Goal: Check status: Check status

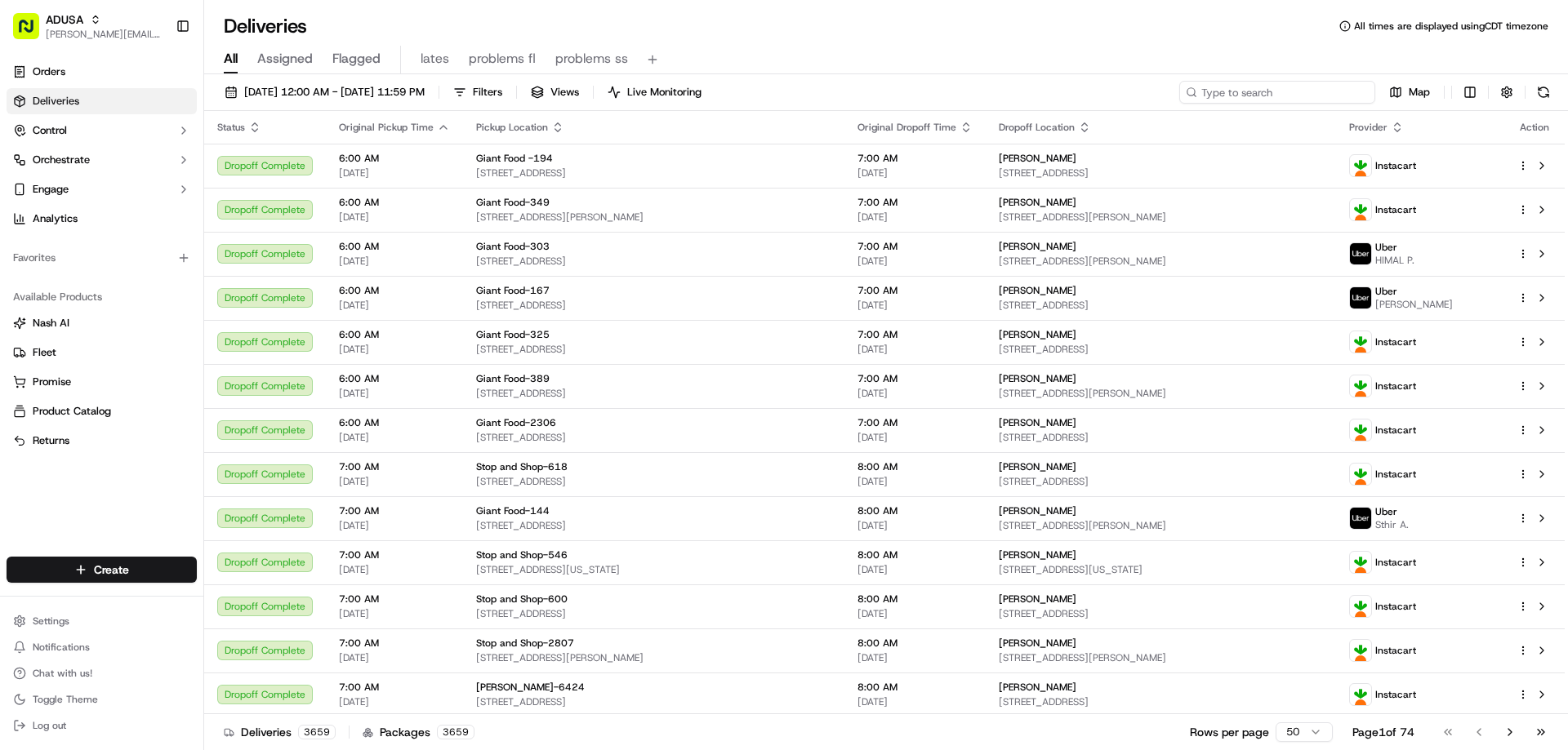
click at [1254, 96] on input at bounding box center [1277, 92] width 196 height 23
paste input "m714023827"
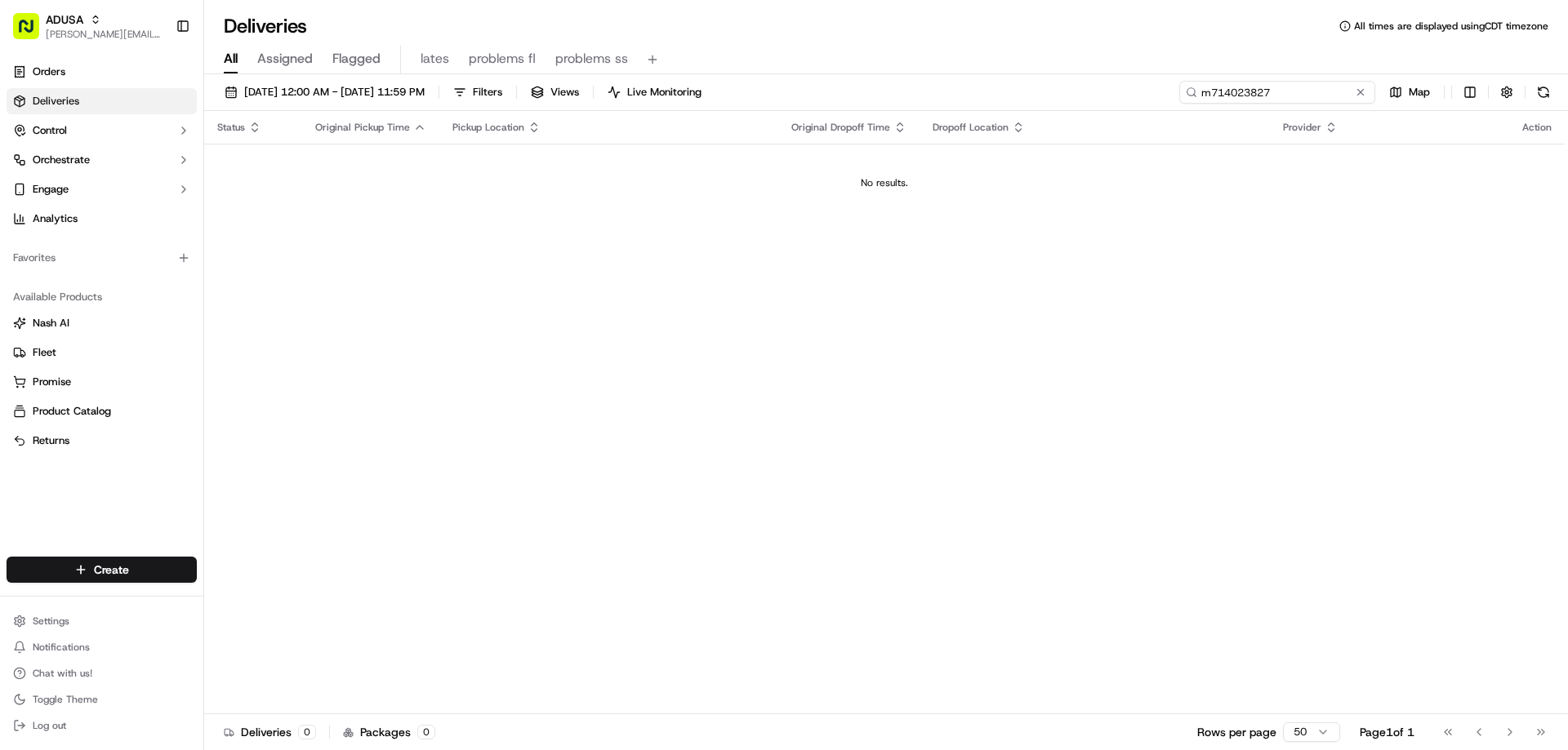
type input "m714023827"
click at [230, 56] on span "All" at bounding box center [230, 59] width 14 height 20
drag, startPoint x: 1327, startPoint y: 87, endPoint x: 1133, endPoint y: 123, distance: 197.3
click at [1136, 122] on div "[DATE] 12:00 AM - [DATE] 11:59 PM Filters Views Live Monitoring m714023827 Map …" at bounding box center [886, 414] width 1364 height 680
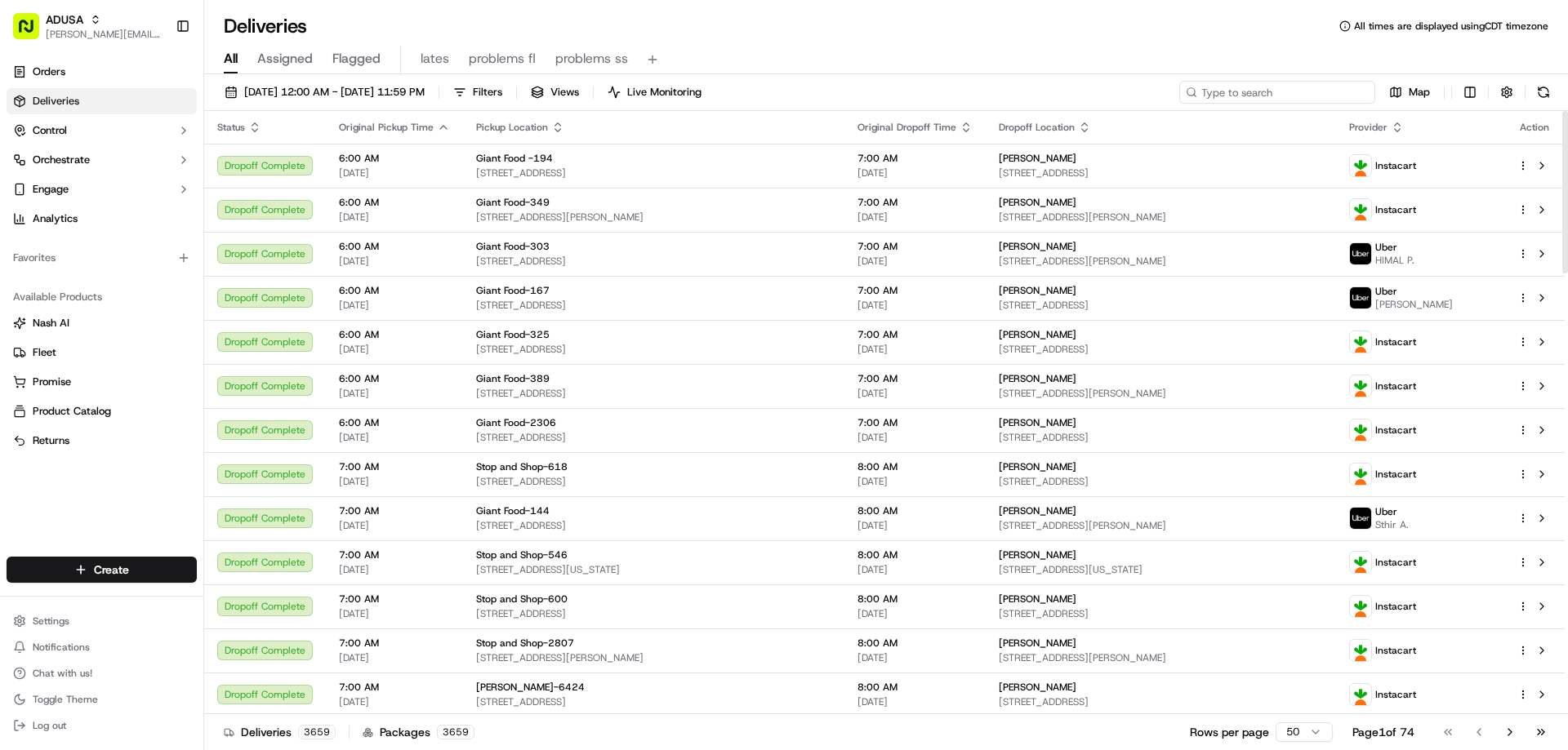
click at [1260, 98] on input at bounding box center [1277, 92] width 196 height 23
paste input "m714099045"
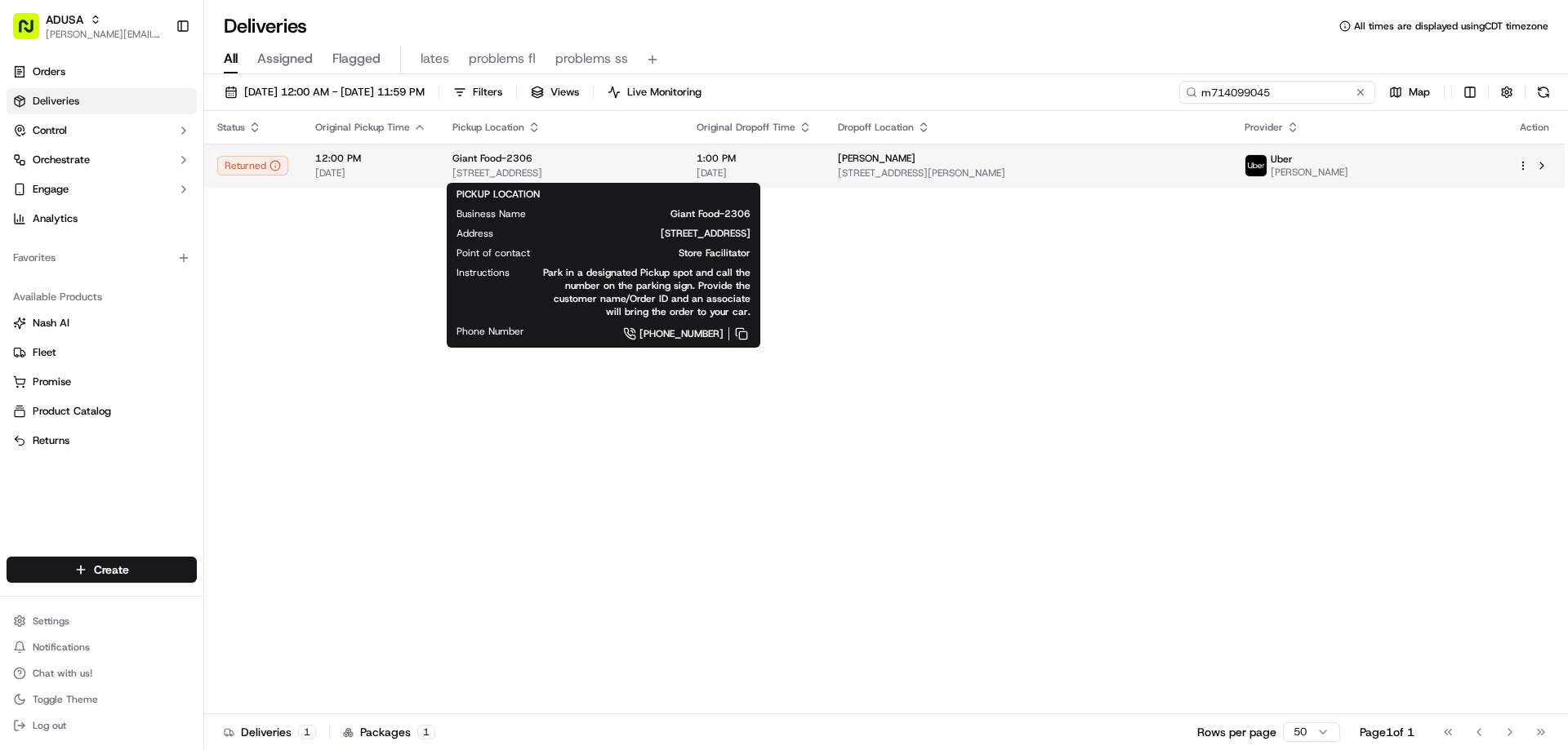
type input "m714099045"
click at [563, 161] on div "Giant Food-2306" at bounding box center [561, 158] width 218 height 13
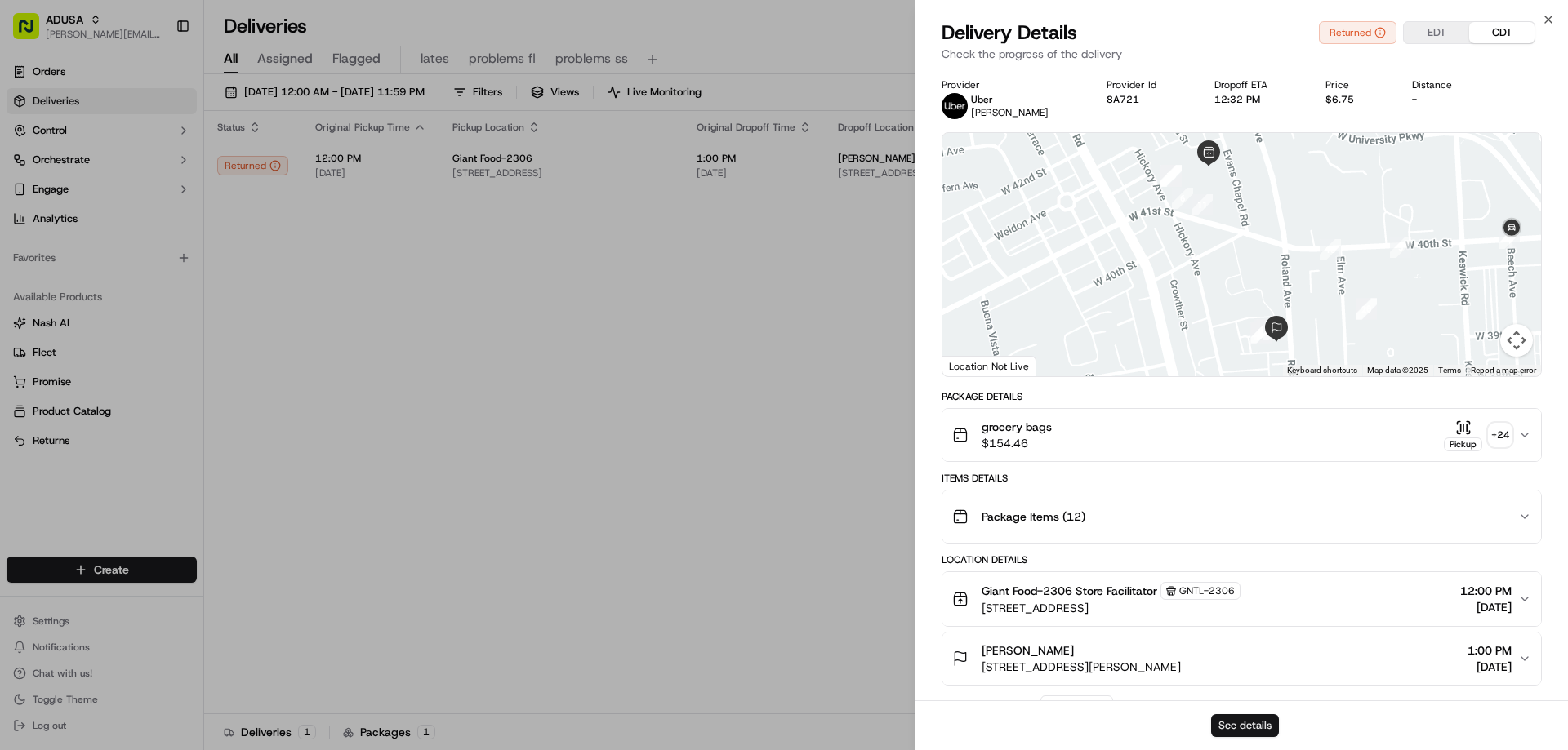
click at [1250, 722] on button "See details" at bounding box center [1245, 725] width 68 height 23
click at [1545, 20] on icon "button" at bounding box center [1548, 19] width 13 height 13
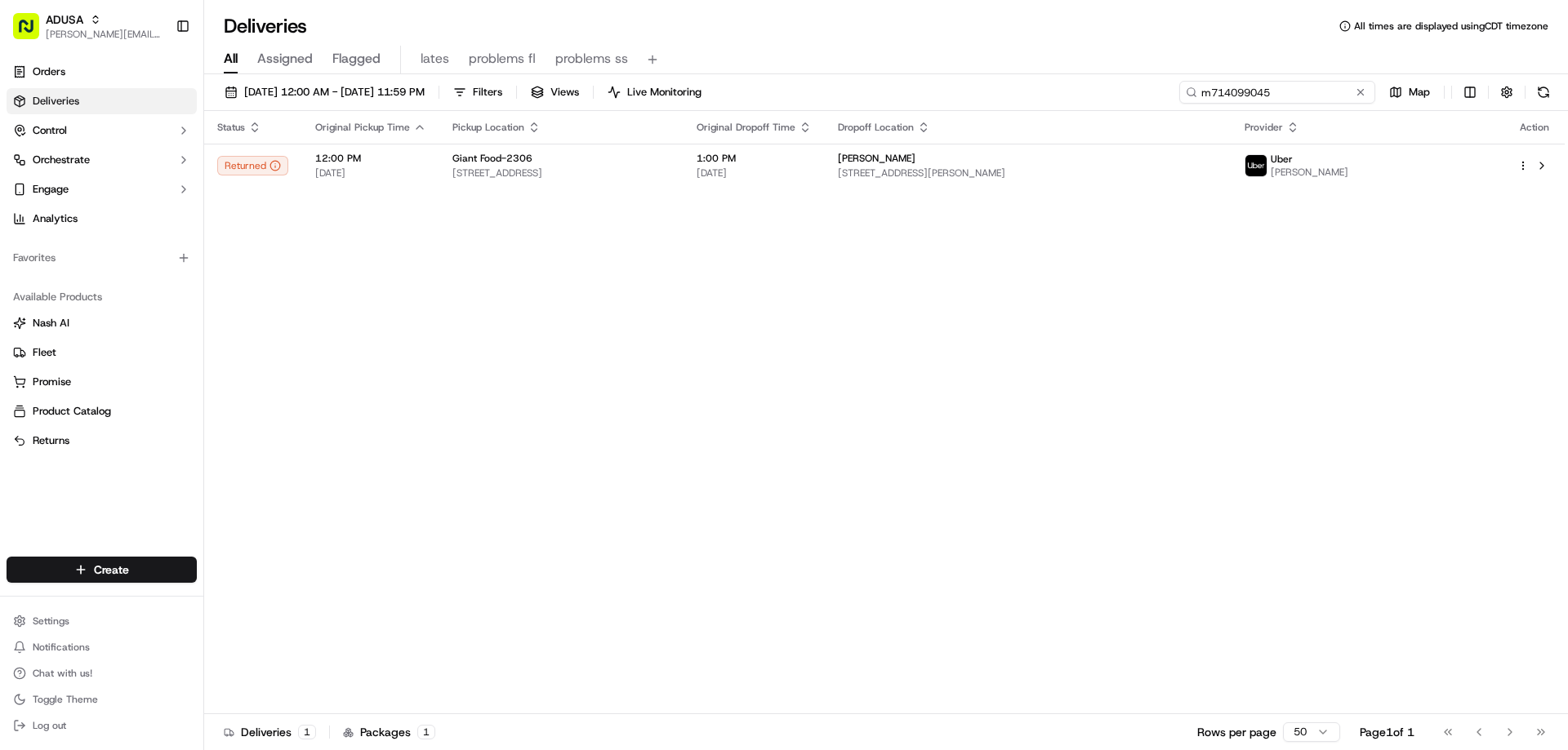
drag, startPoint x: 1327, startPoint y: 95, endPoint x: 1023, endPoint y: 97, distance: 304.0
click at [1065, 107] on div "[DATE] 12:00 AM - [DATE] 11:59 PM Filters Views Live Monitoring m714099045 Map" at bounding box center [886, 96] width 1364 height 31
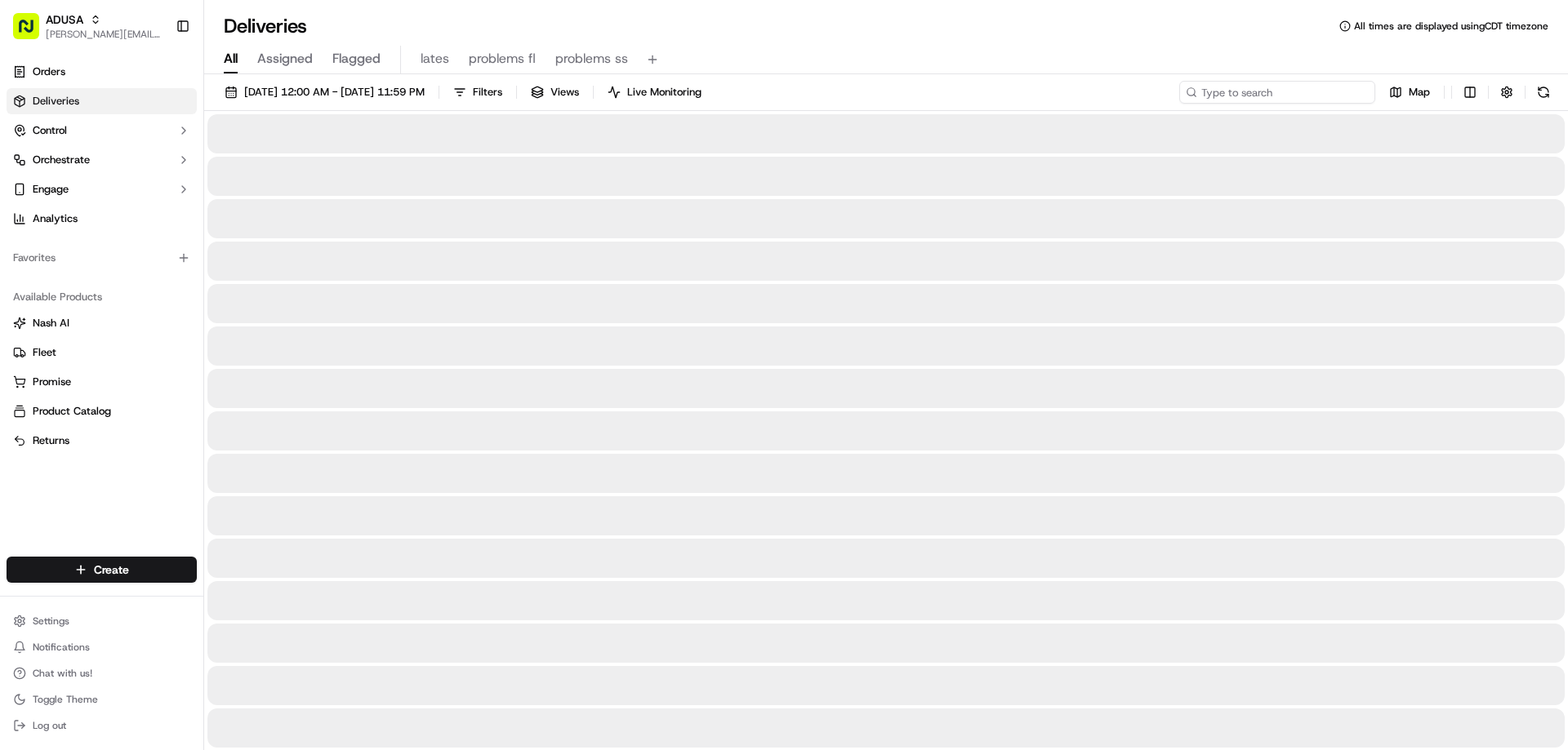
click at [1216, 92] on input at bounding box center [1277, 92] width 196 height 23
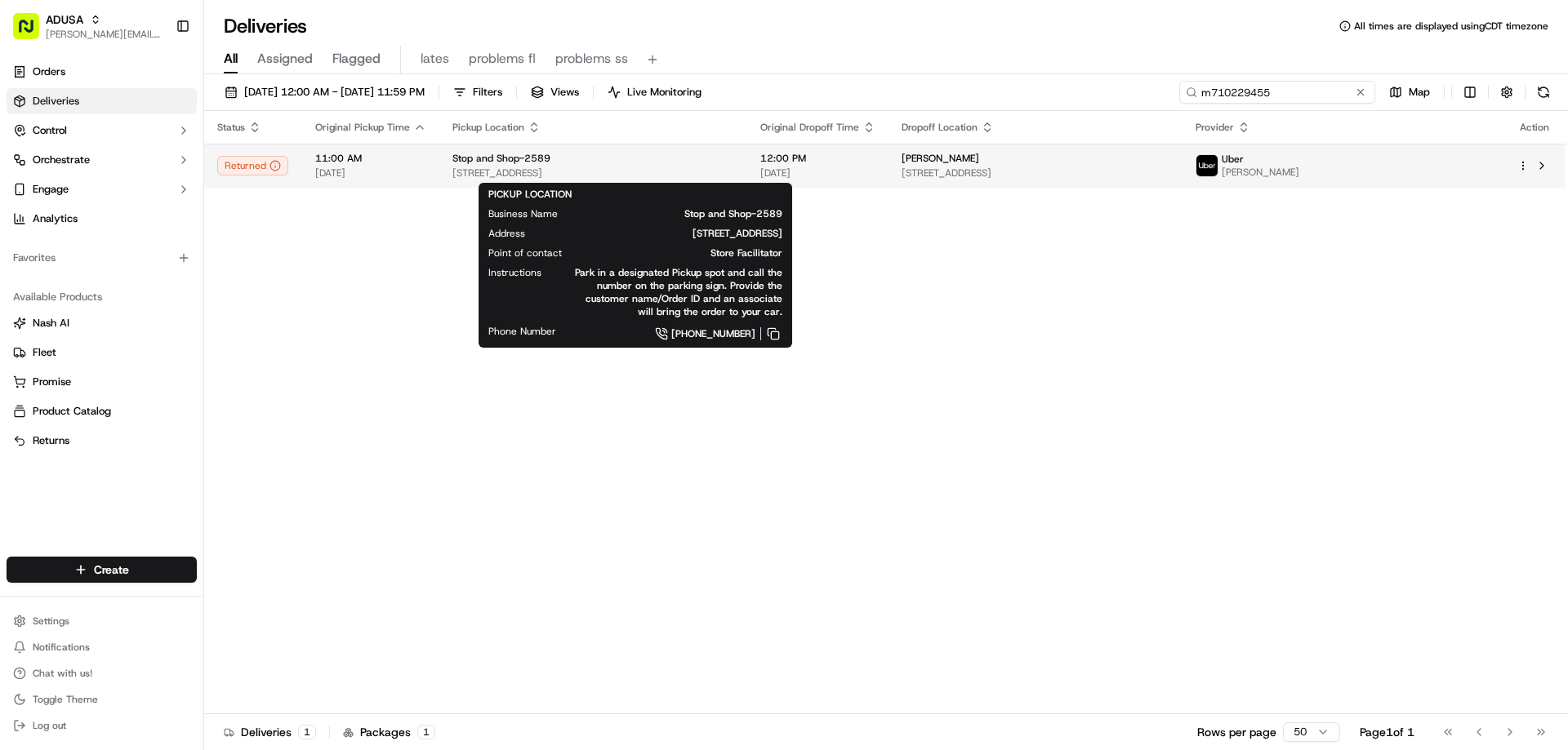
type input "m710229455"
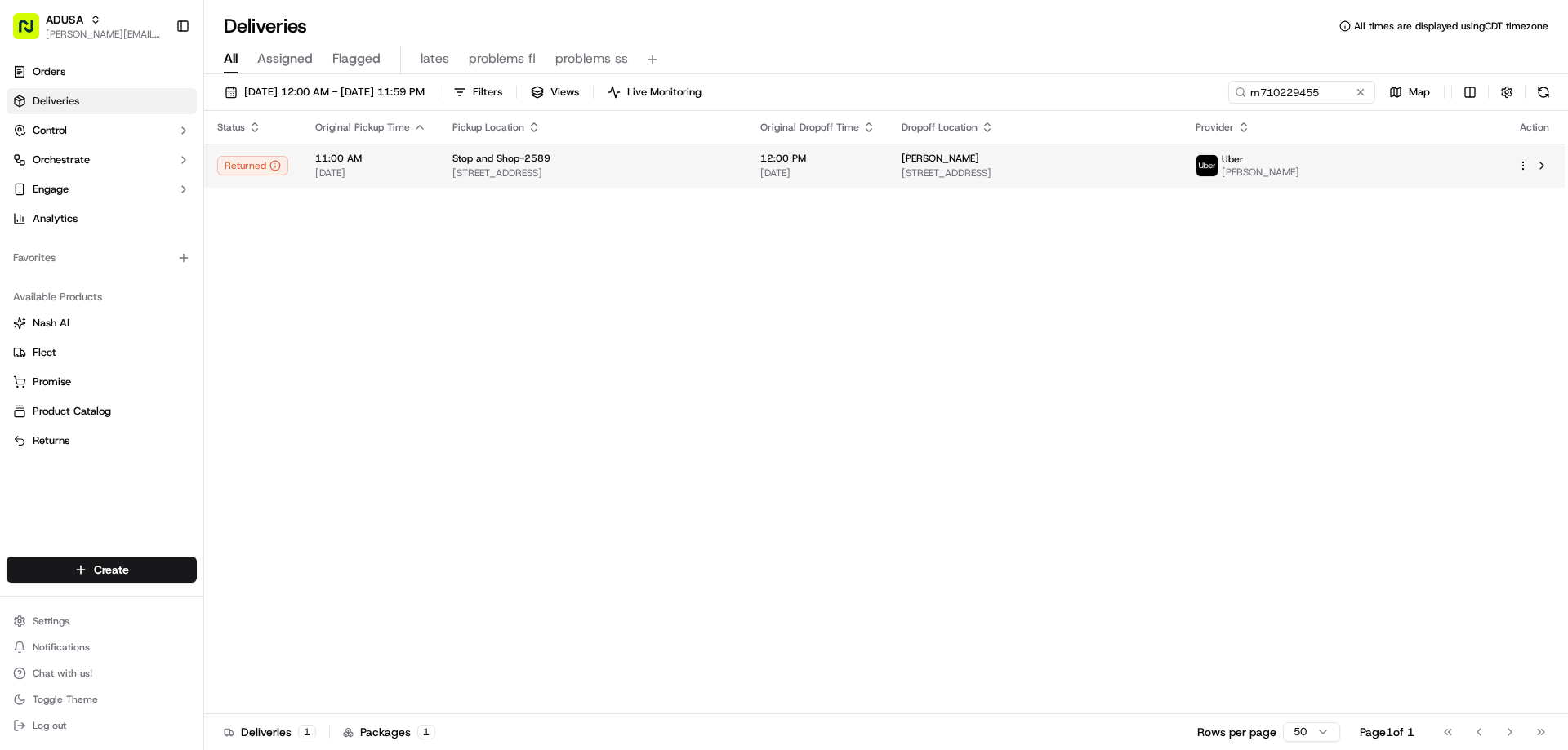
click at [510, 161] on span "Stop and Shop-2589" at bounding box center [501, 158] width 98 height 13
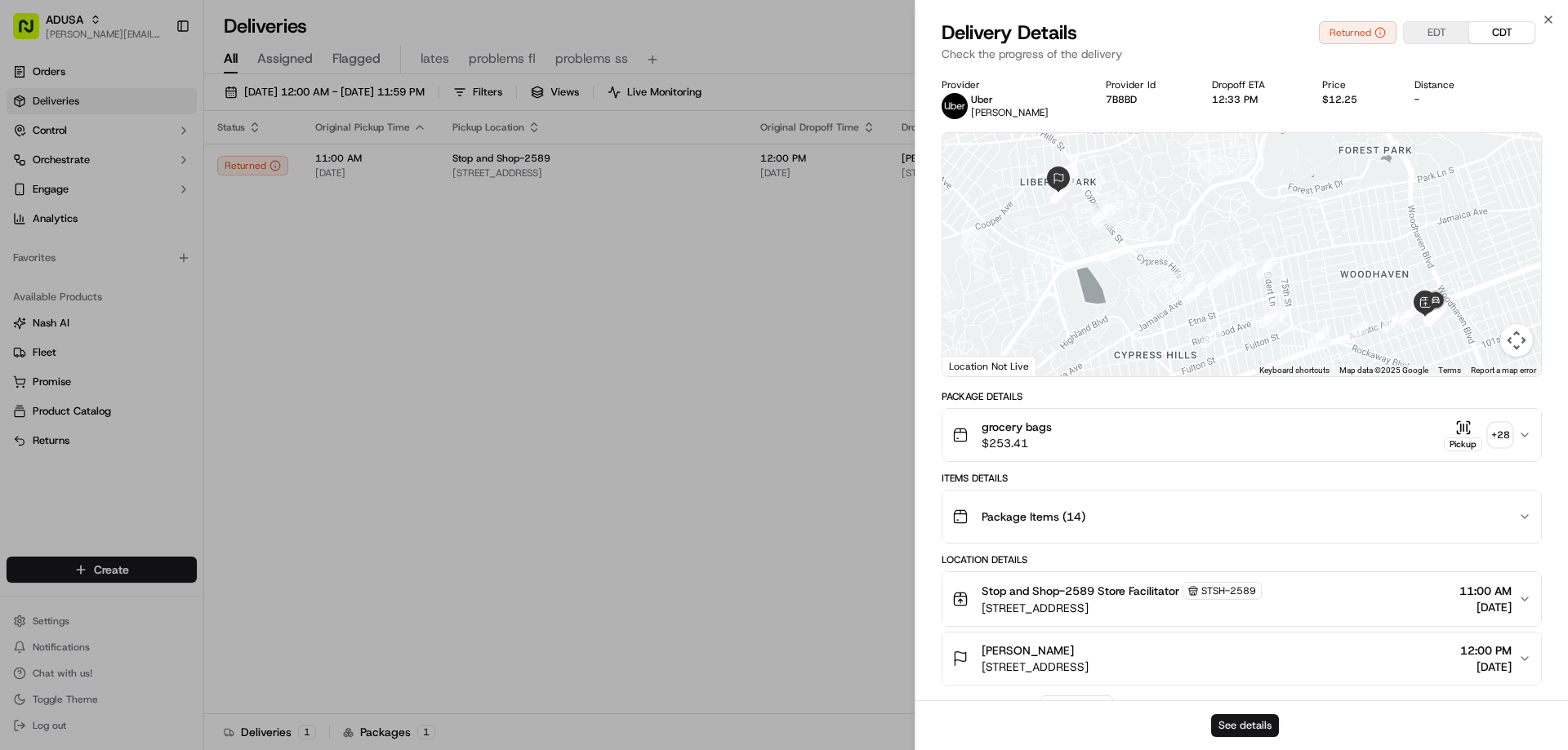
click at [1231, 724] on button "See details" at bounding box center [1245, 725] width 68 height 23
click at [1549, 20] on icon "button" at bounding box center [1548, 20] width 7 height 7
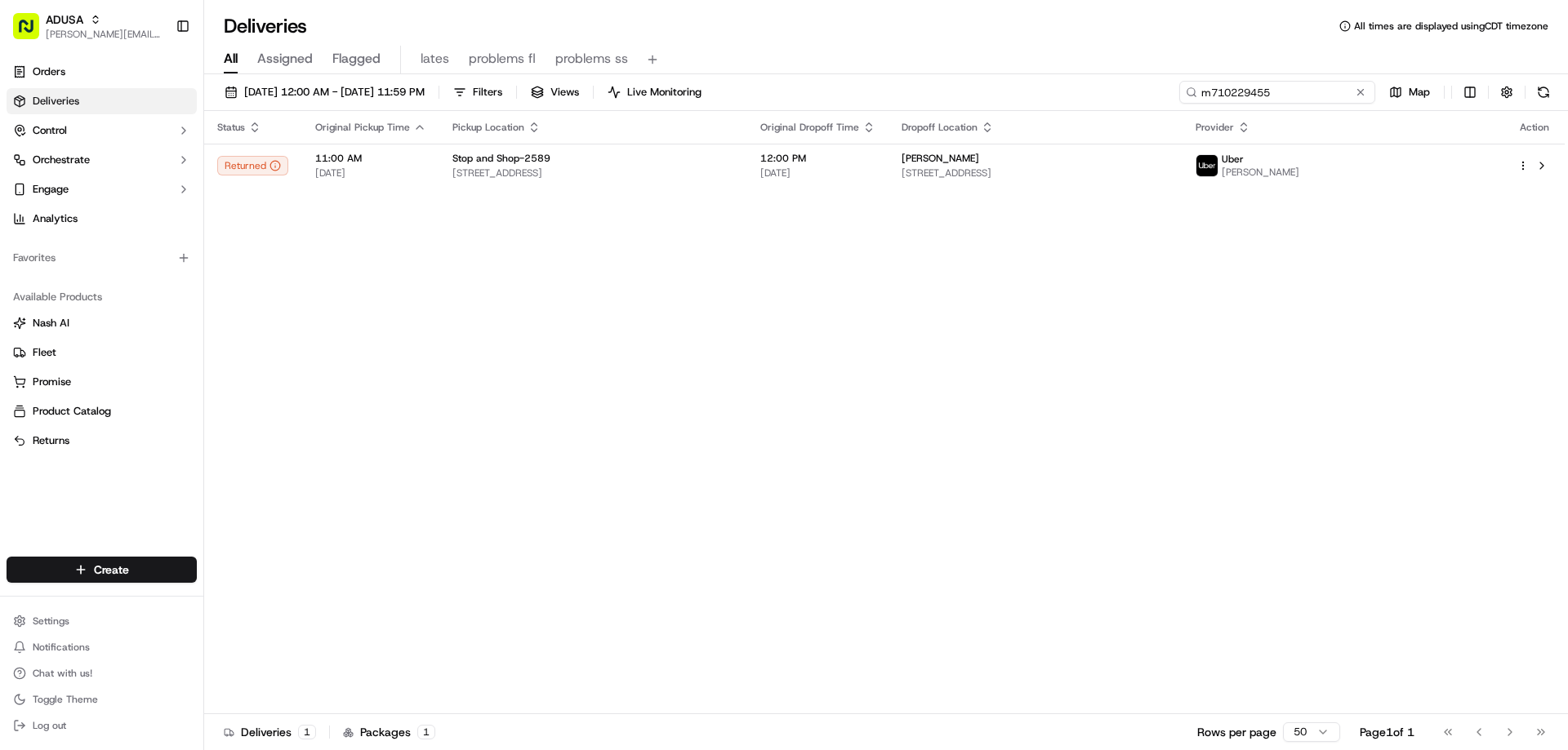
drag, startPoint x: 1327, startPoint y: 93, endPoint x: 1154, endPoint y: 105, distance: 173.4
click at [1154, 105] on div "[DATE] 12:00 AM - [DATE] 11:59 PM Filters Views Live Monitoring m710229455 Map" at bounding box center [886, 96] width 1364 height 31
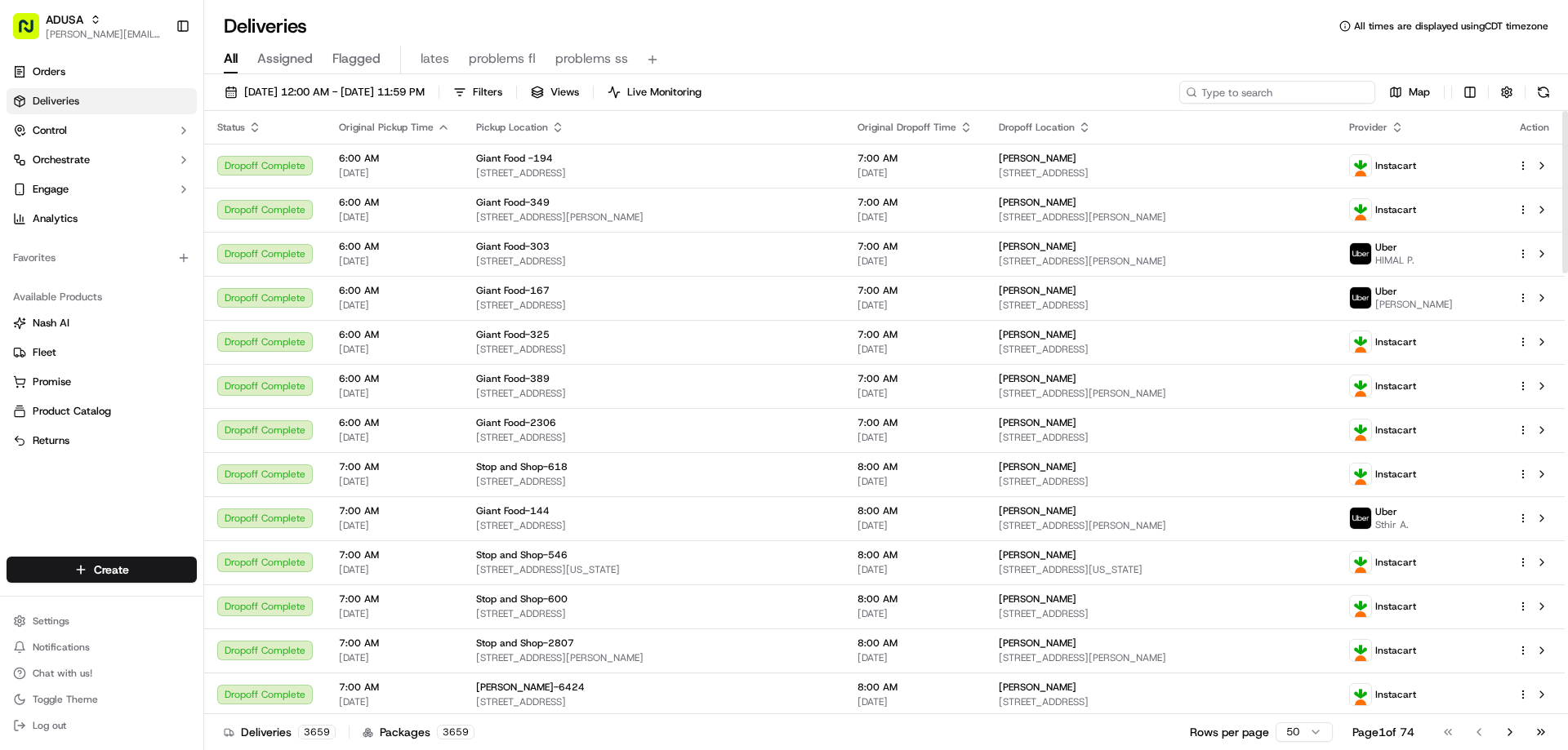
click at [1299, 88] on input at bounding box center [1277, 92] width 196 height 23
paste input "m712549516"
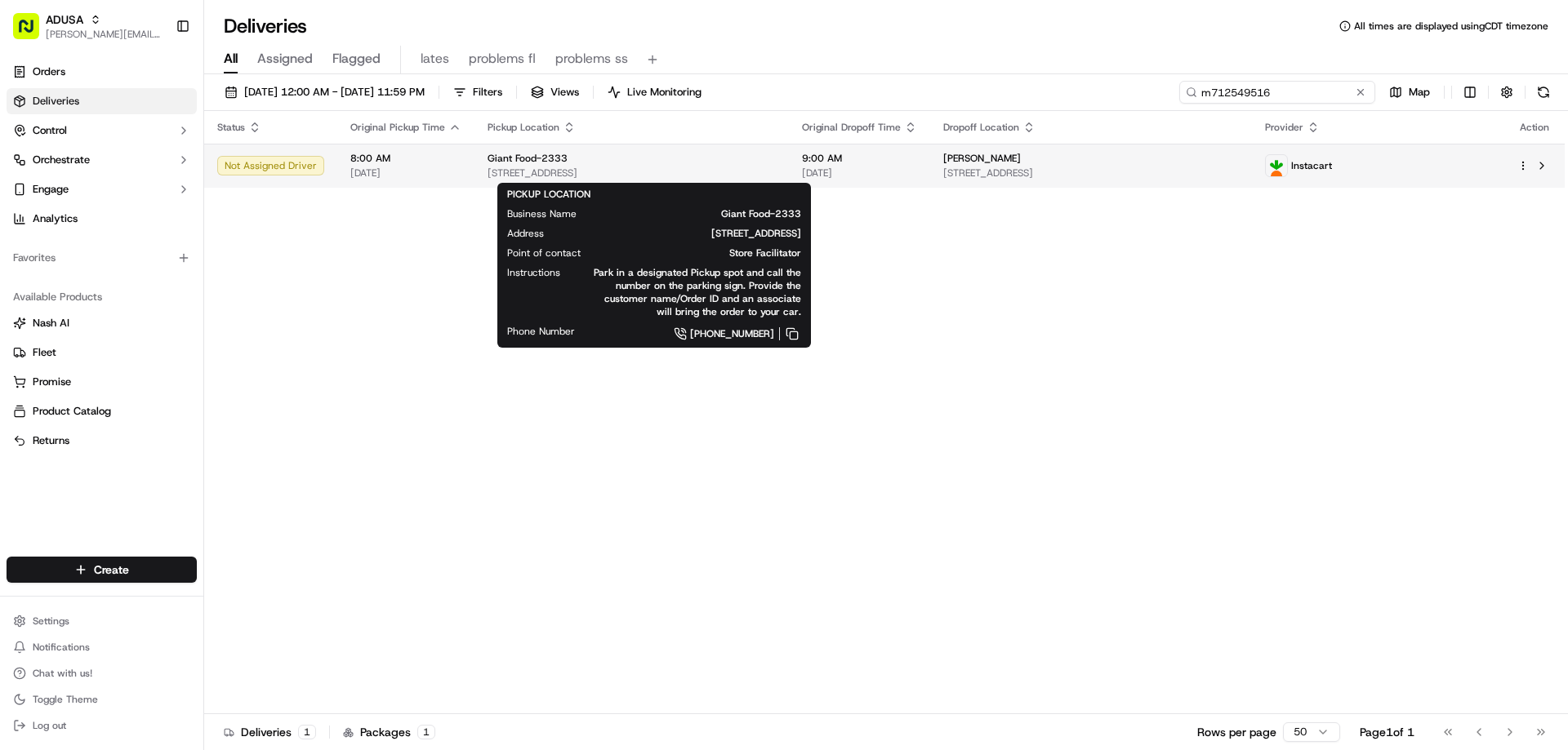
type input "m712549516"
click at [587, 161] on div "Giant Food-2333" at bounding box center [631, 158] width 288 height 13
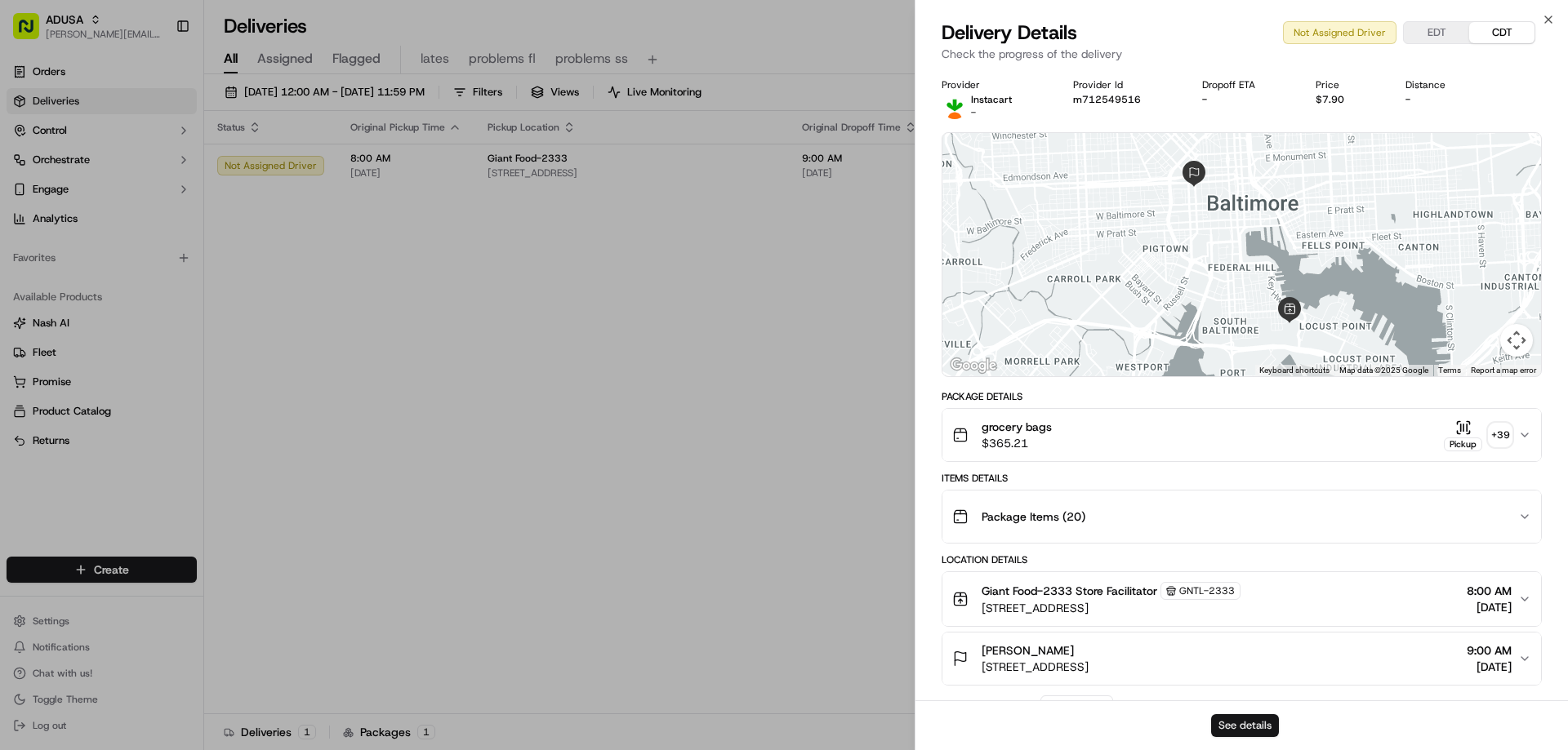
click at [1227, 724] on button "See details" at bounding box center [1245, 725] width 68 height 23
click at [1543, 21] on icon "button" at bounding box center [1548, 19] width 13 height 13
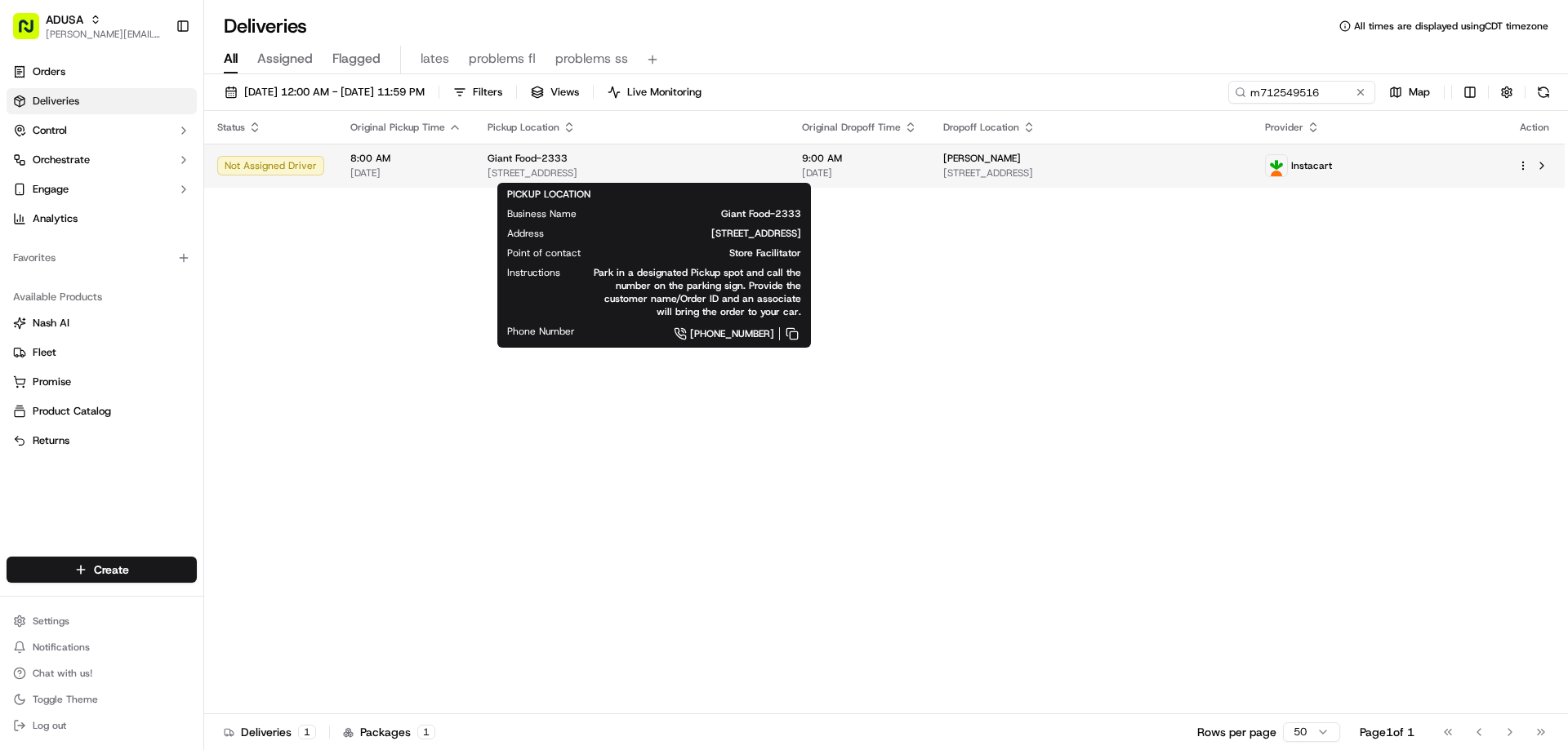
click at [564, 166] on div "Giant Food-[STREET_ADDRESS]" at bounding box center [631, 166] width 288 height 28
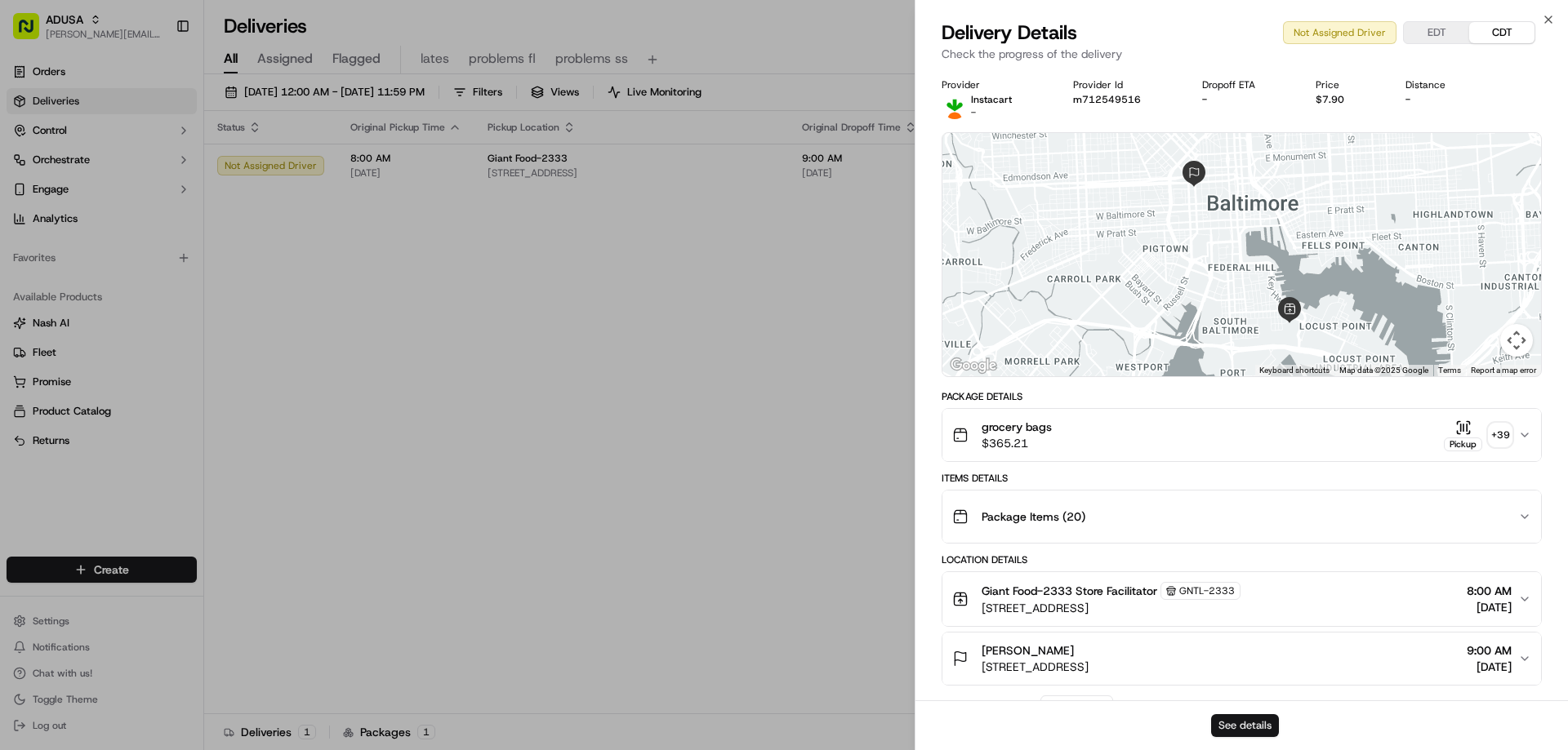
click at [1256, 719] on button "See details" at bounding box center [1245, 725] width 68 height 23
click at [1552, 23] on icon "button" at bounding box center [1548, 20] width 7 height 7
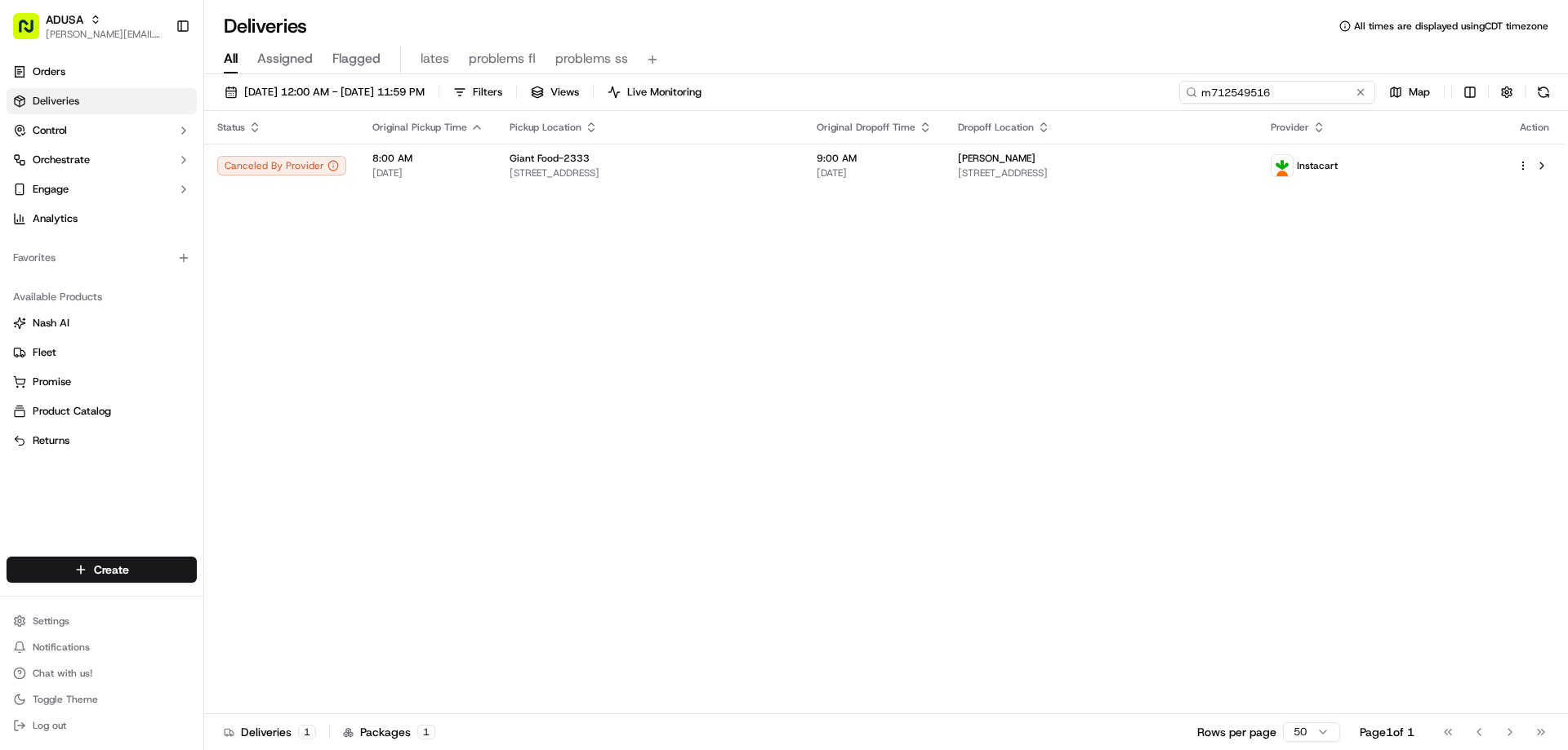
drag, startPoint x: 1329, startPoint y: 93, endPoint x: 1145, endPoint y: 100, distance: 184.1
click at [1145, 100] on div "[DATE] 12:00 AM - [DATE] 11:59 PM Filters Views Live Monitoring m712549516 Map" at bounding box center [886, 96] width 1364 height 31
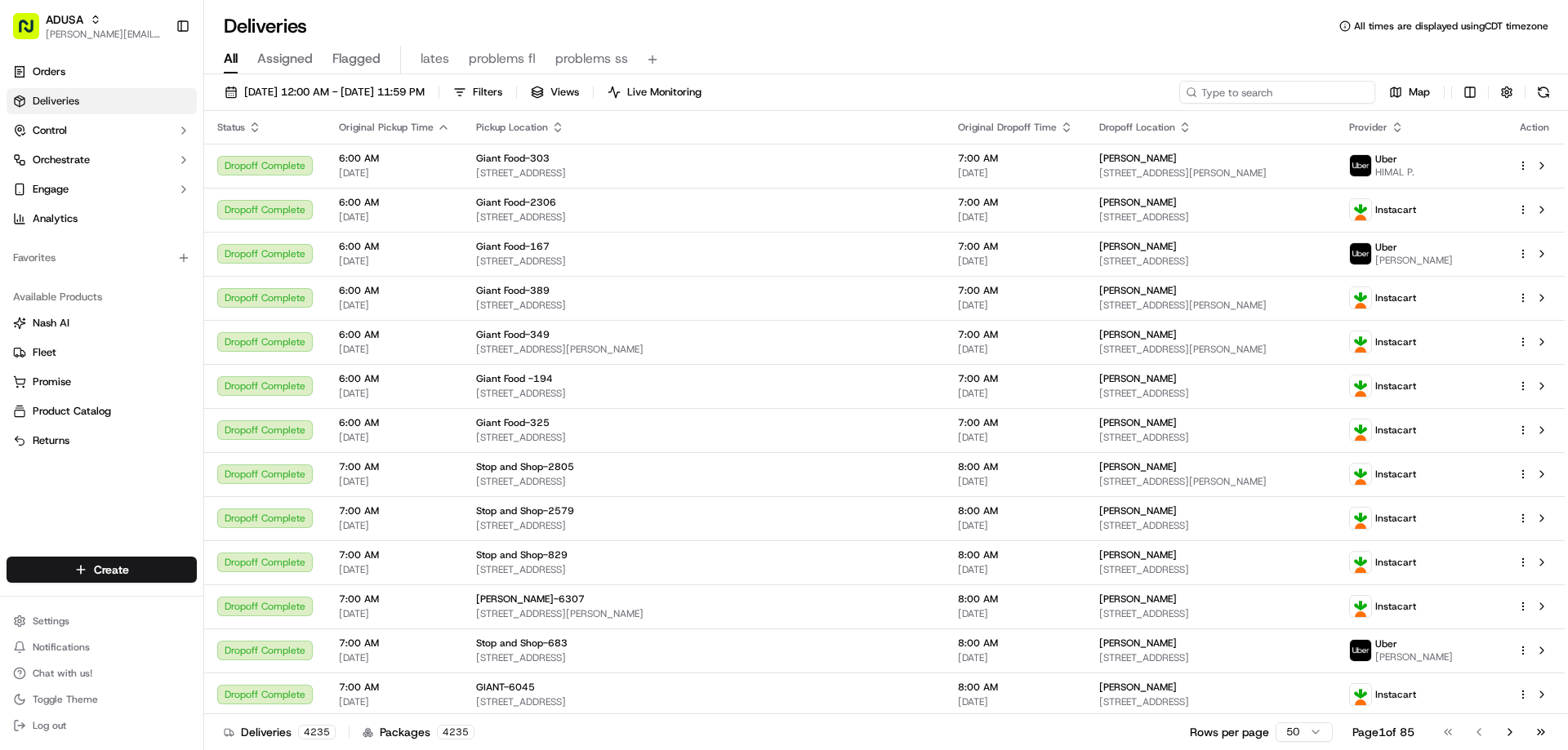
click at [1268, 88] on input at bounding box center [1277, 92] width 196 height 23
paste input "m713933729"
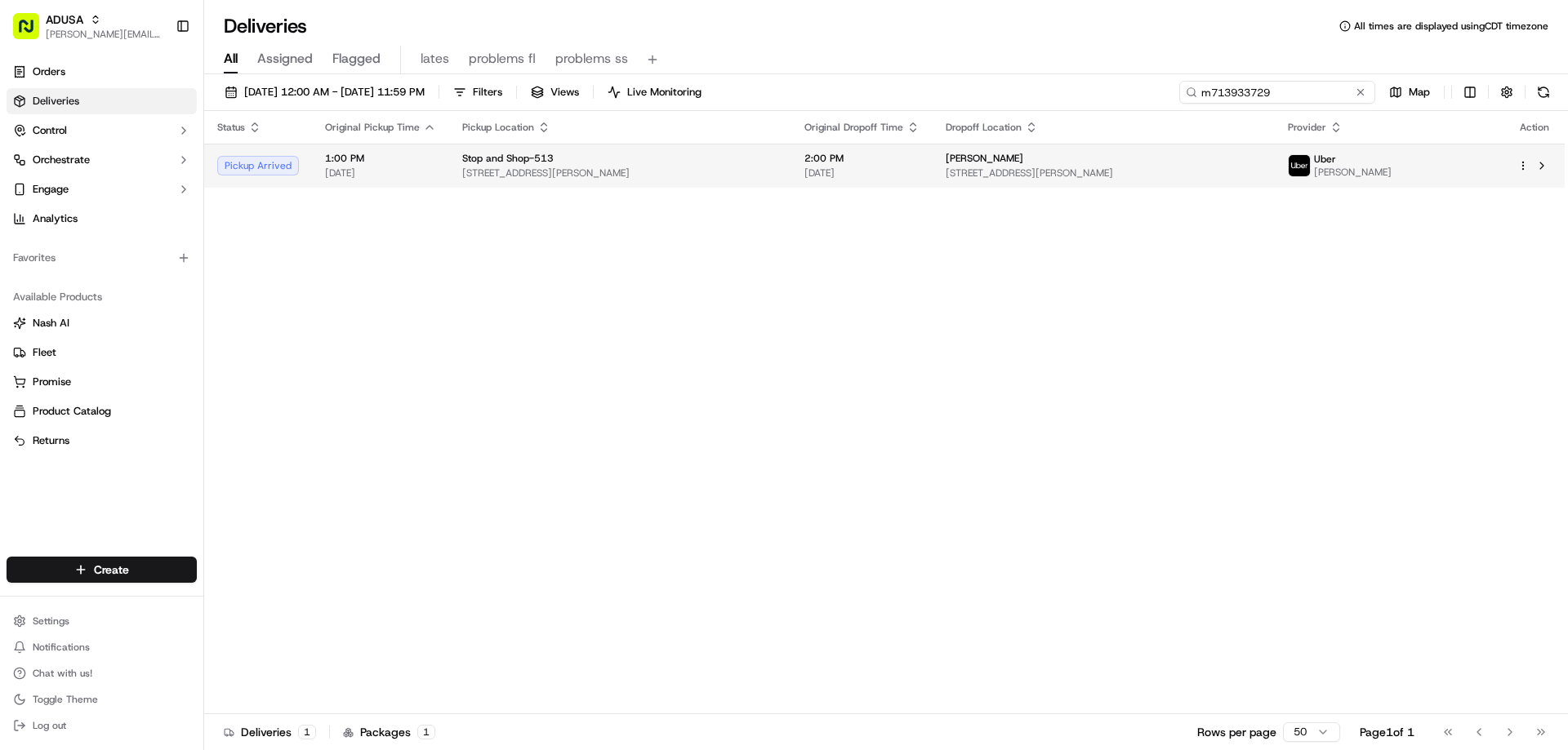
type input "m713933729"
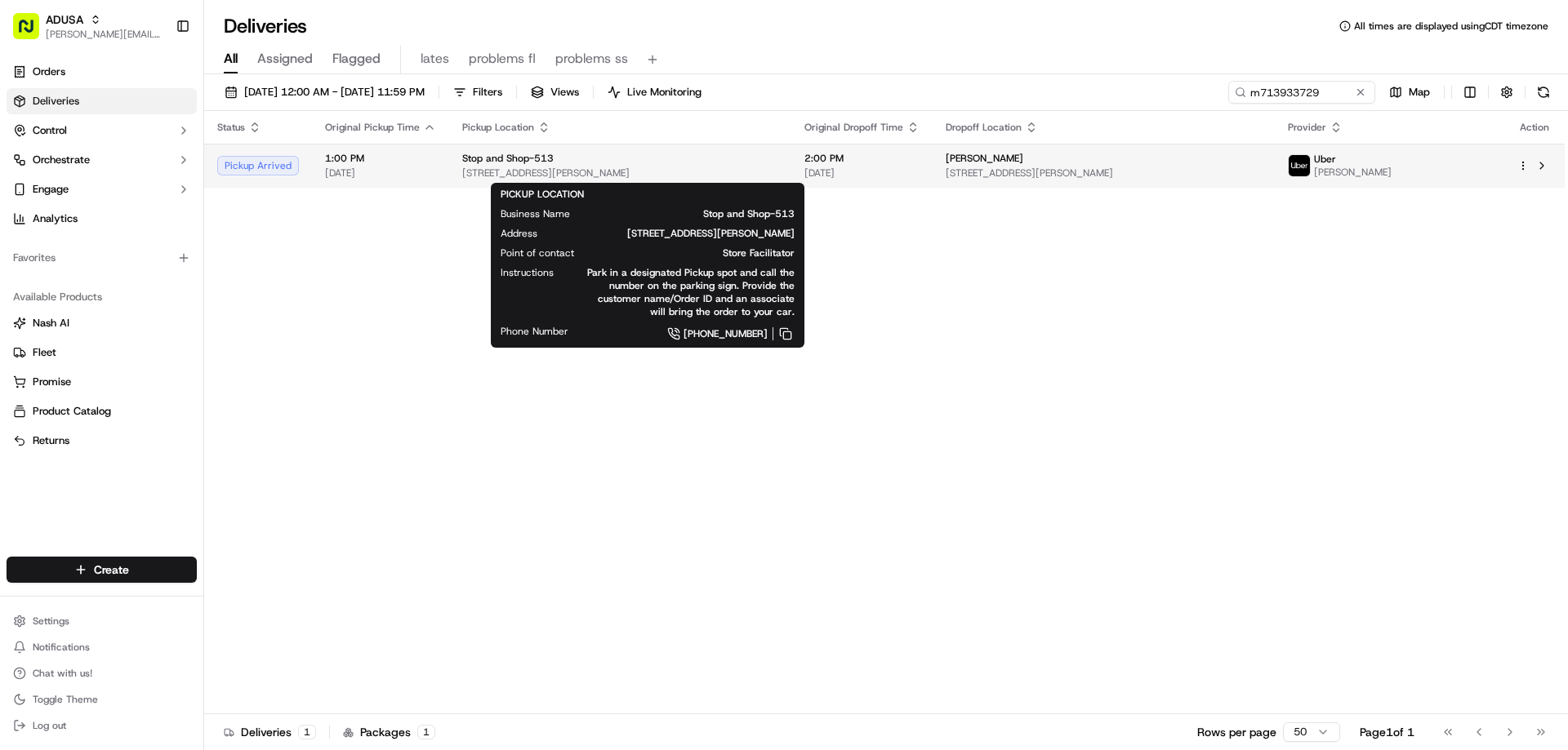
click at [584, 175] on span "[STREET_ADDRESS][PERSON_NAME]" at bounding box center [620, 172] width 316 height 13
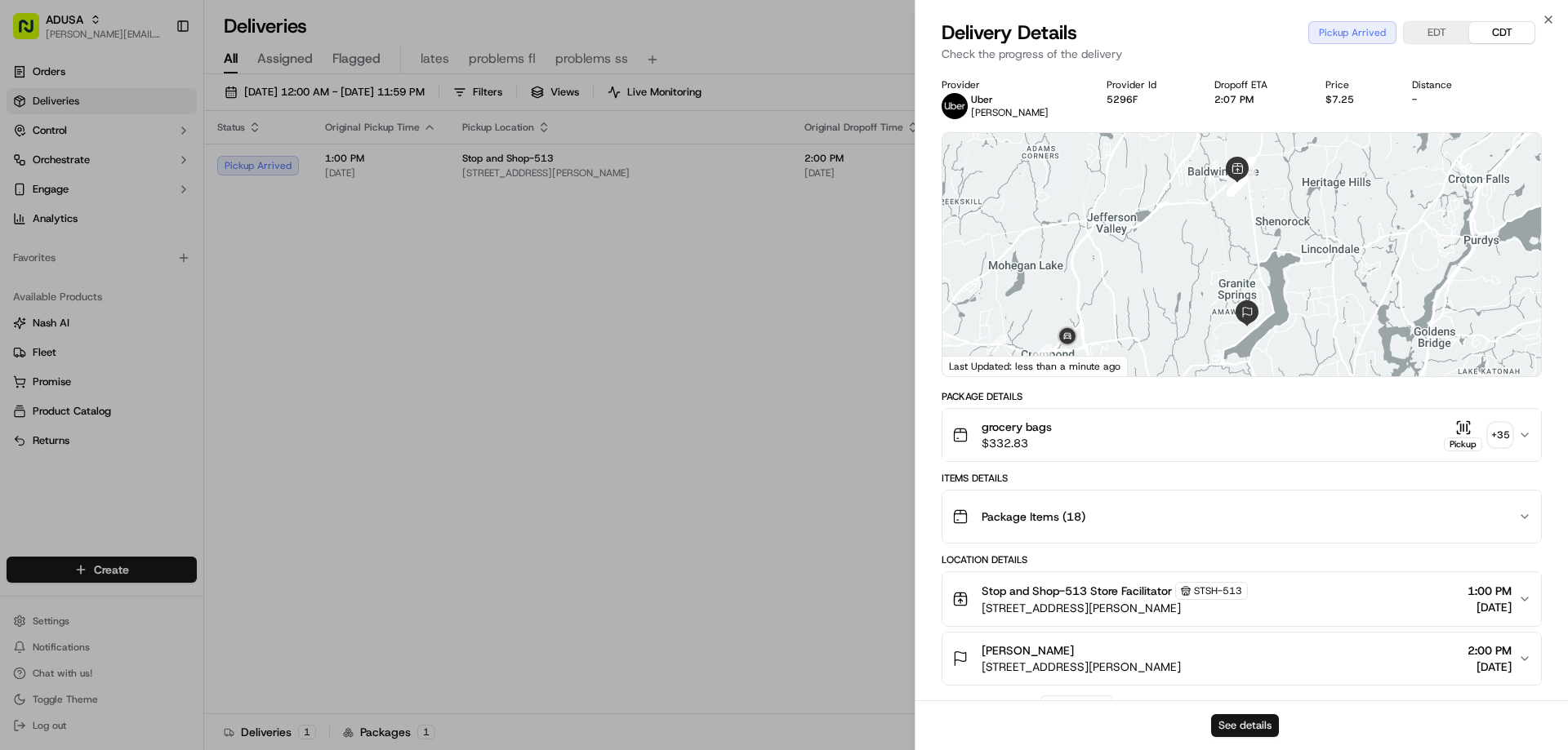
click at [1264, 728] on button "See details" at bounding box center [1245, 725] width 68 height 23
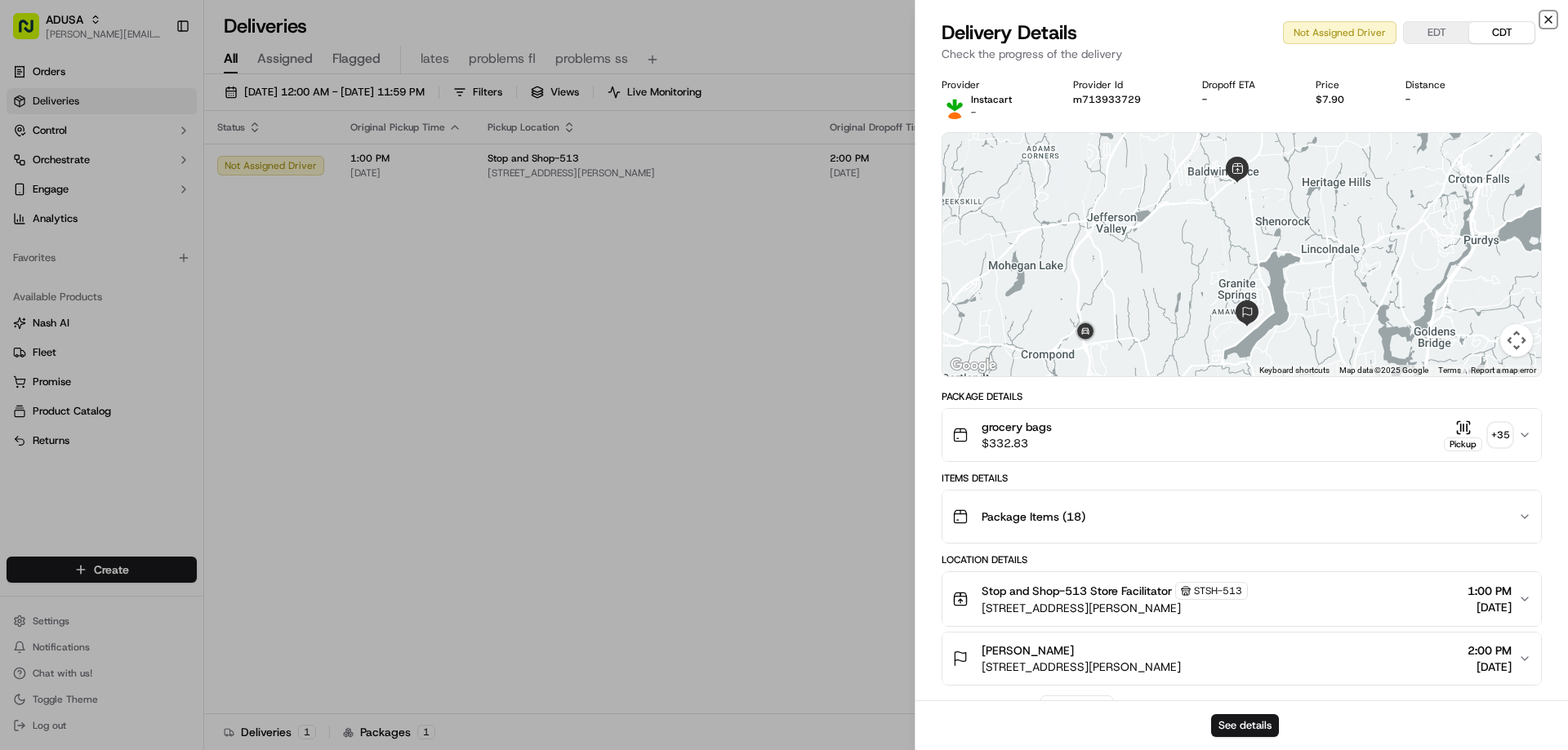
click at [1546, 19] on icon "button" at bounding box center [1548, 19] width 13 height 13
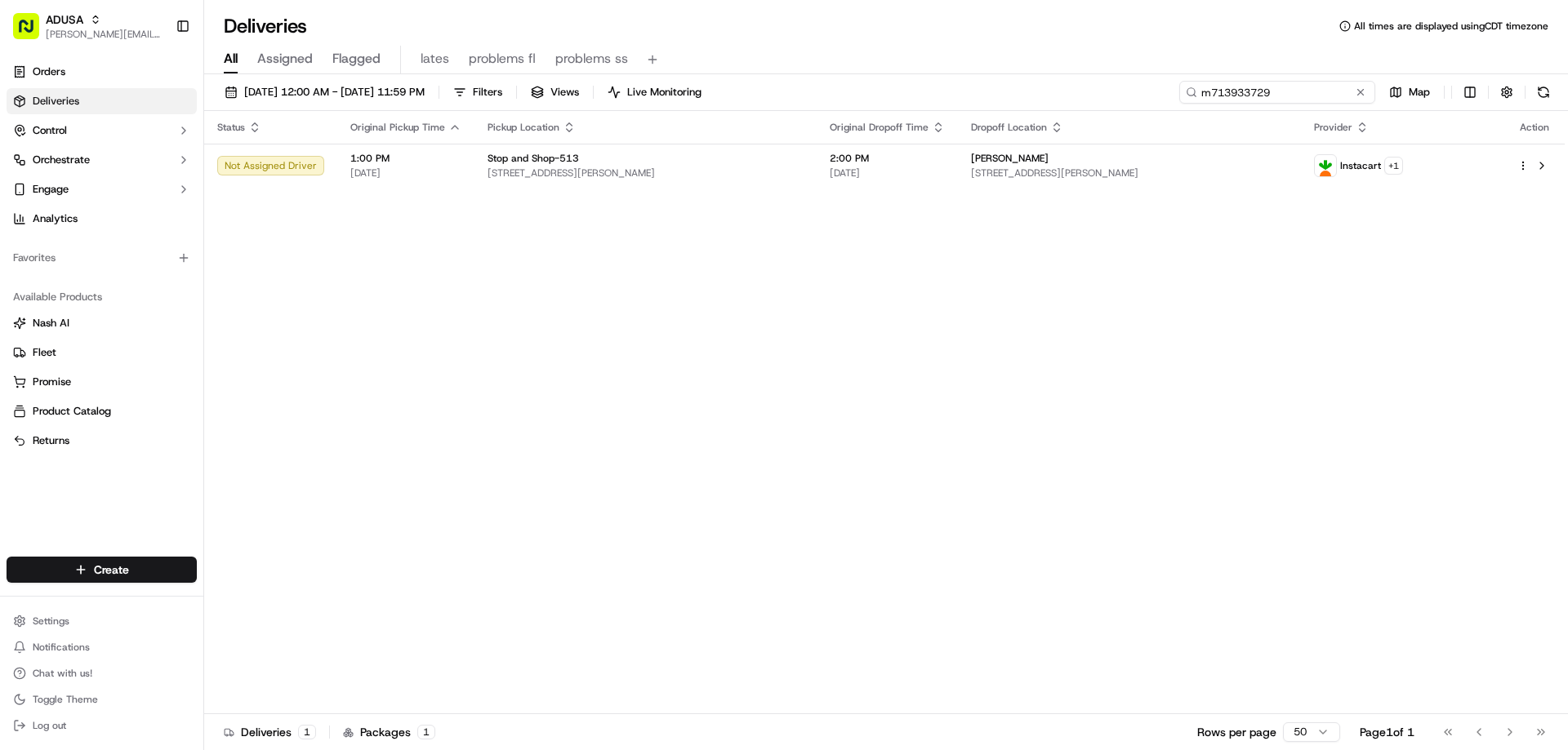
drag, startPoint x: 1334, startPoint y: 90, endPoint x: 1112, endPoint y: 88, distance: 222.0
click at [1132, 110] on div "[DATE] 12:00 AM - [DATE] 11:59 PM Filters Views Live Monitoring m713933729 Map" at bounding box center [886, 96] width 1364 height 31
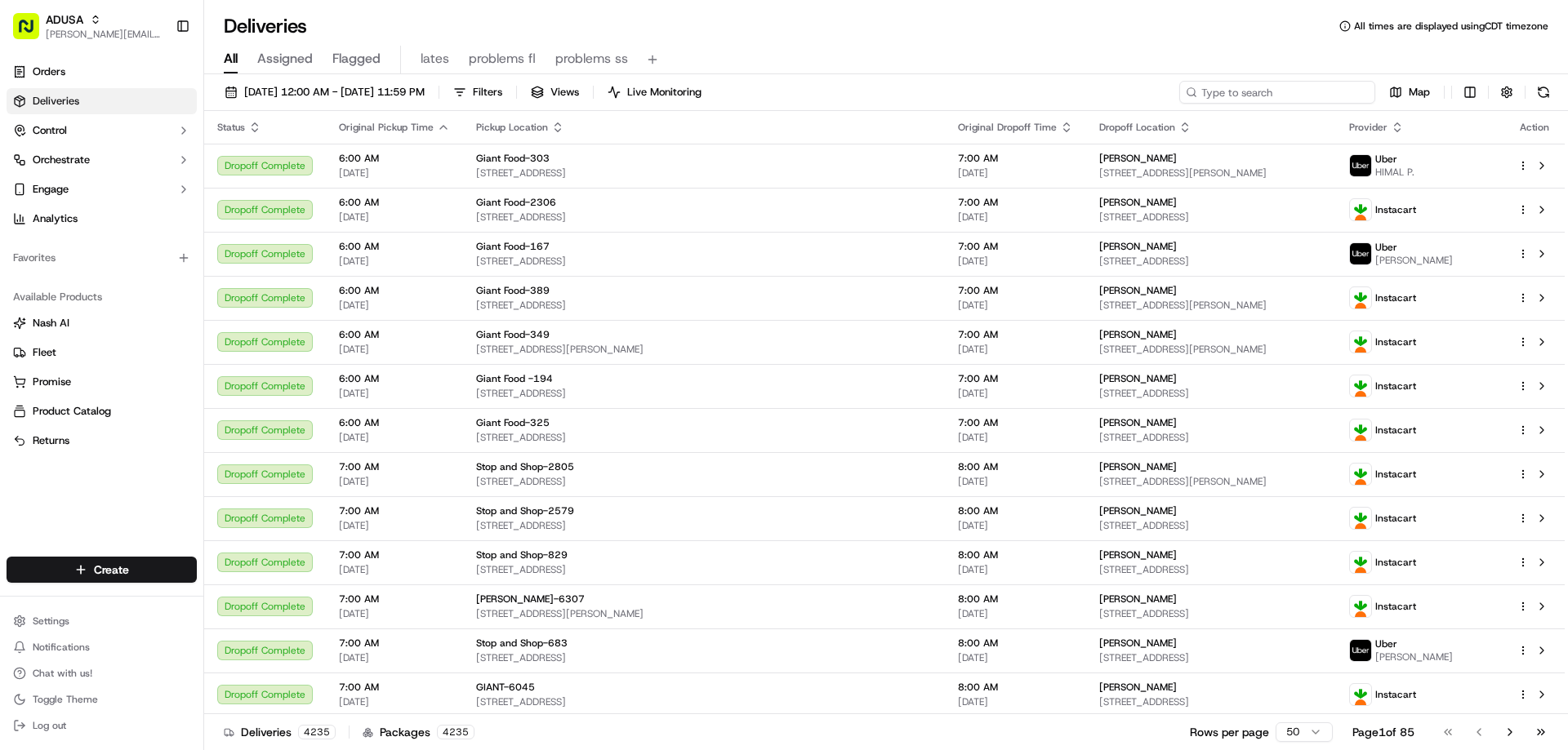
click at [1228, 89] on input at bounding box center [1277, 92] width 196 height 23
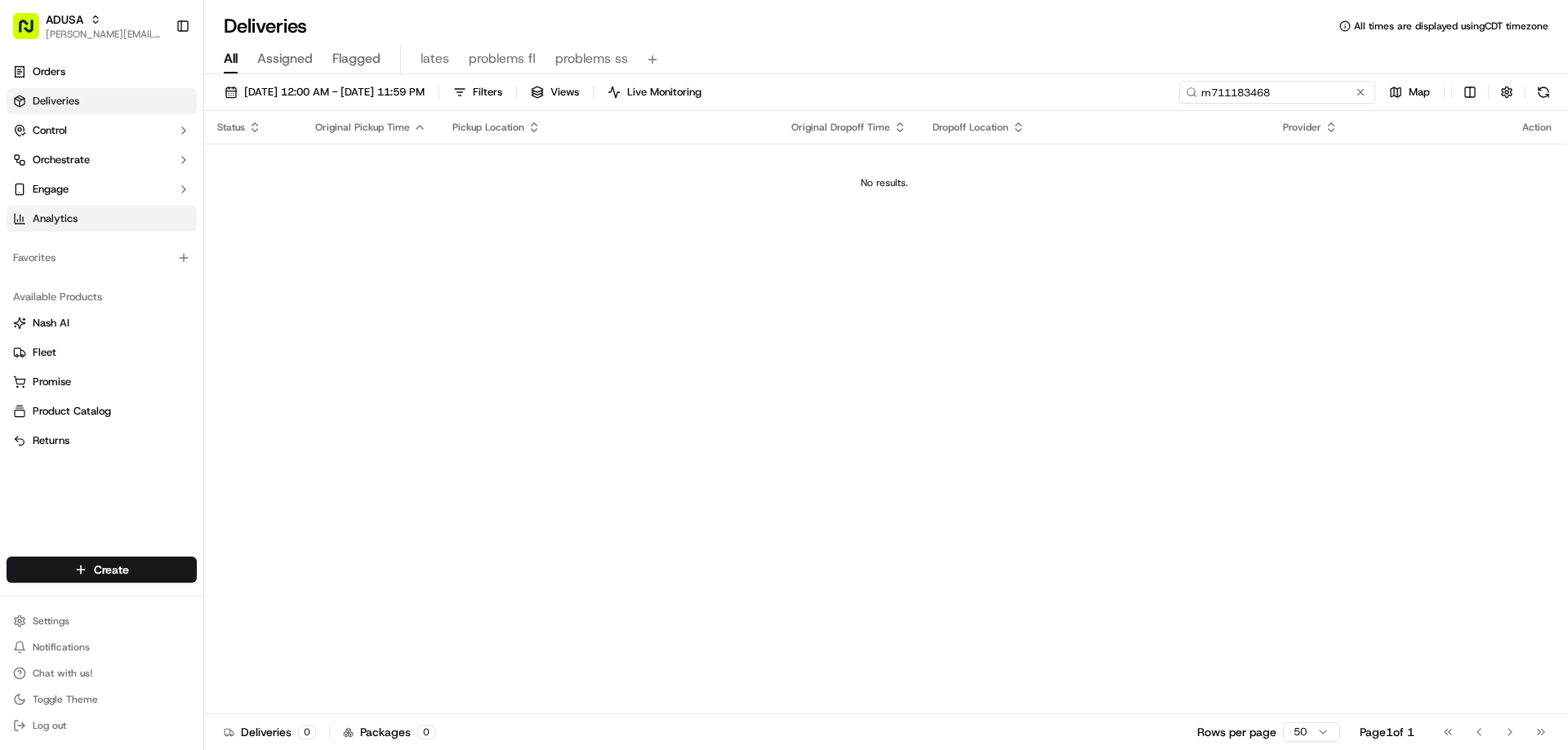
type input "m711183468"
drag, startPoint x: 1335, startPoint y: 87, endPoint x: 1124, endPoint y: 98, distance: 211.3
click at [1124, 98] on div "[DATE] 12:00 AM - [DATE] 11:59 PM Filters Views Live Monitoring m711183468 Map" at bounding box center [886, 96] width 1364 height 31
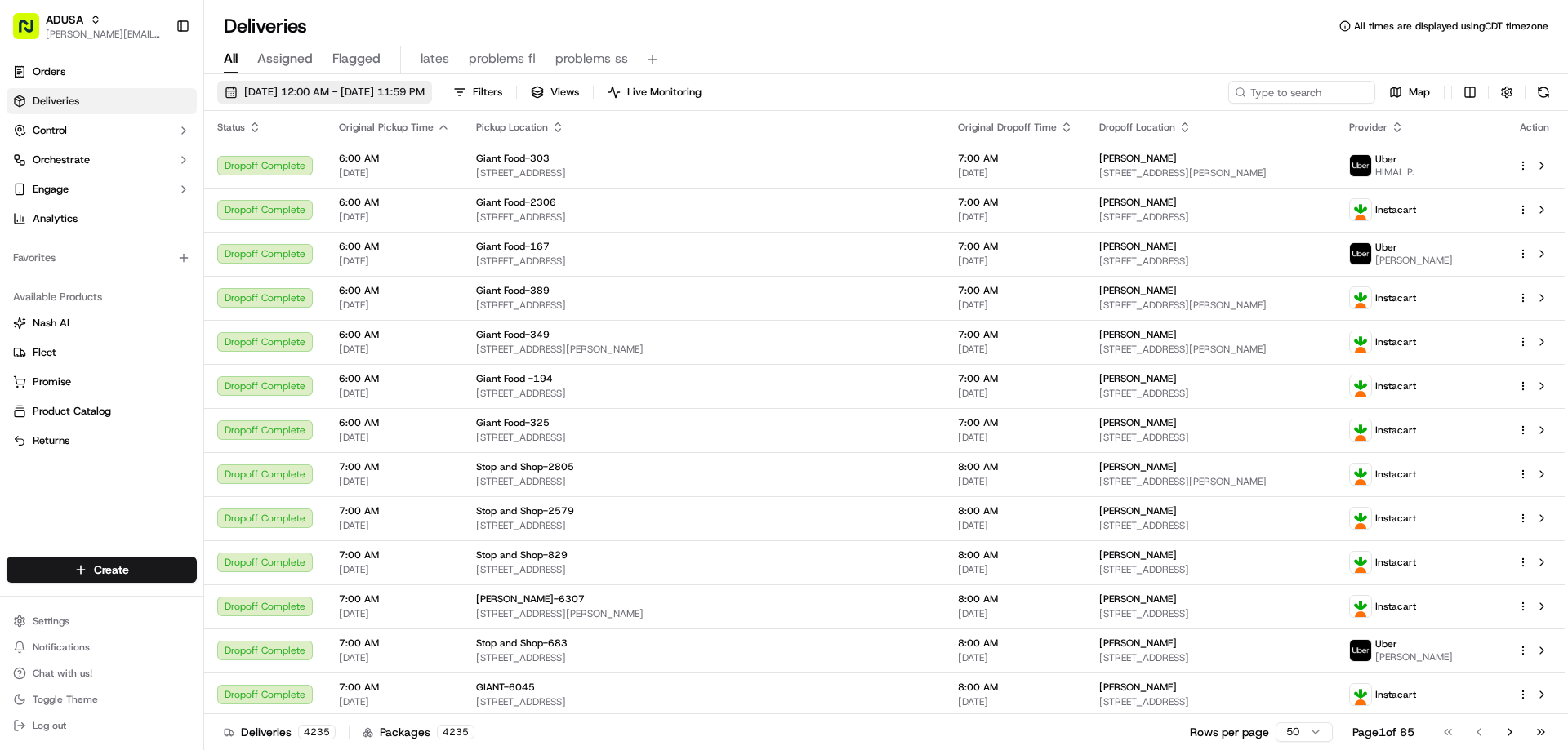
click at [315, 91] on span "[DATE] 12:00 AM - [DATE] 11:59 PM" at bounding box center [334, 92] width 180 height 14
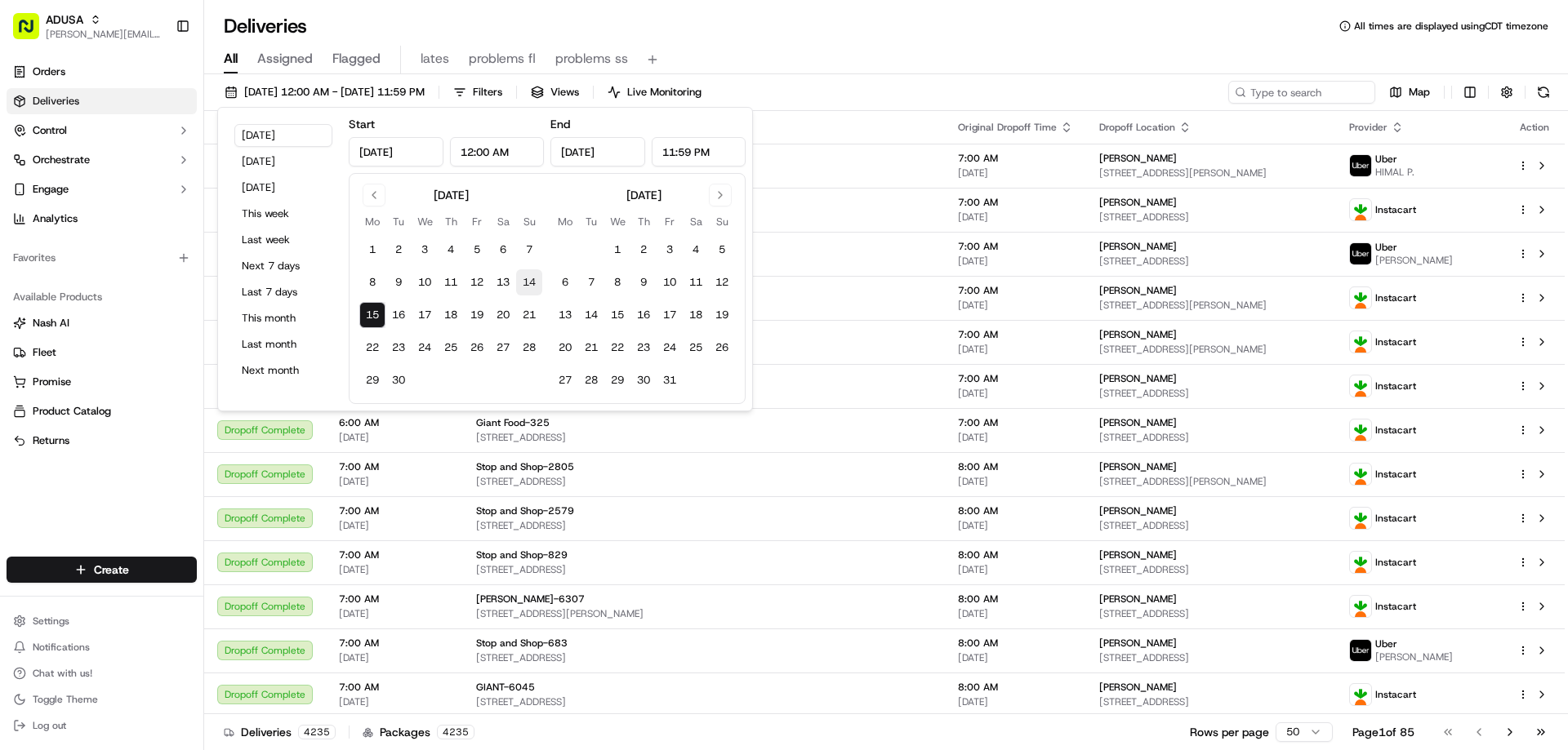
click at [528, 277] on button "14" at bounding box center [529, 282] width 26 height 26
type input "[DATE]"
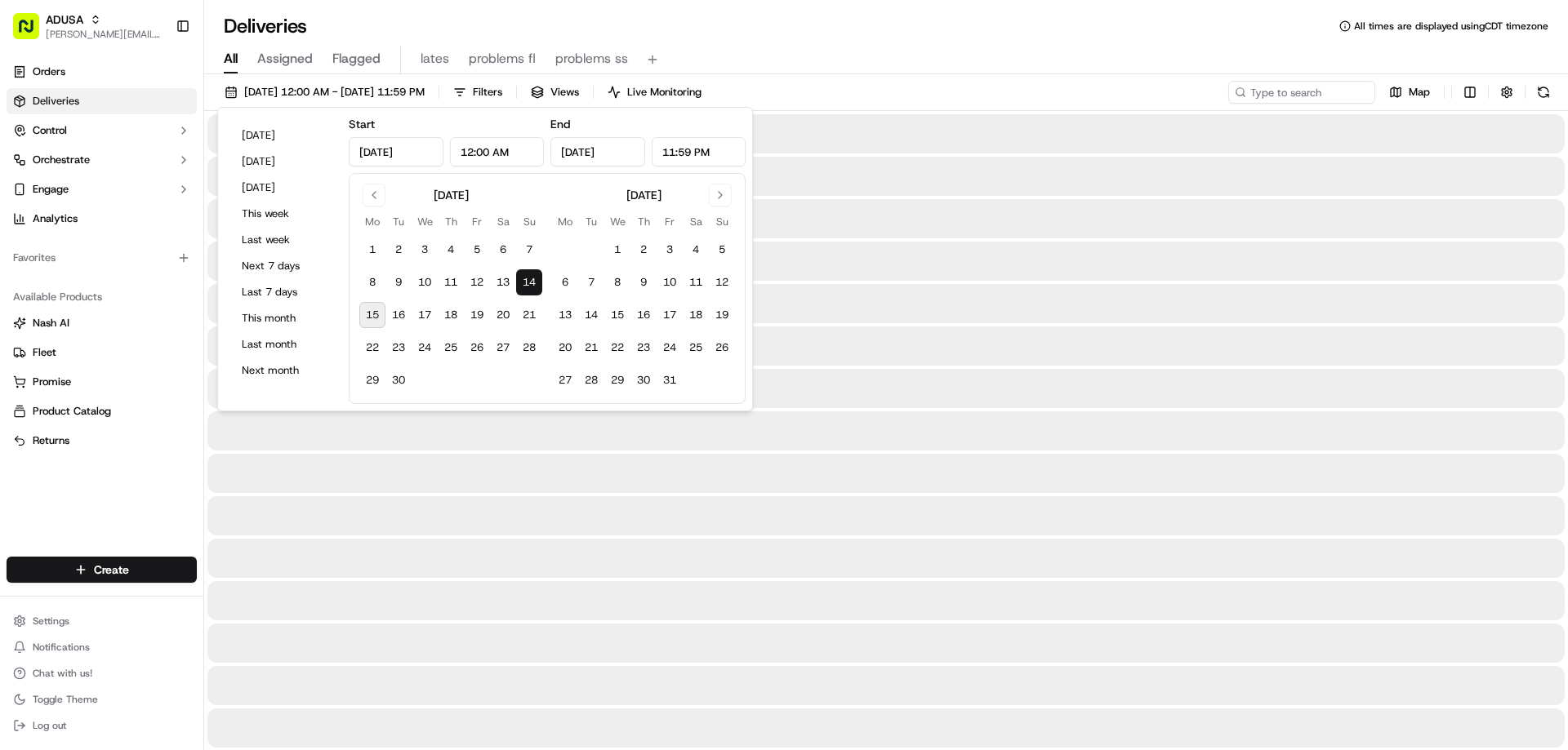
click at [376, 318] on button "15" at bounding box center [372, 315] width 26 height 26
type input "[DATE]"
click at [1065, 38] on div "Deliveries All times are displayed using CDT timezone" at bounding box center [886, 25] width 1364 height 26
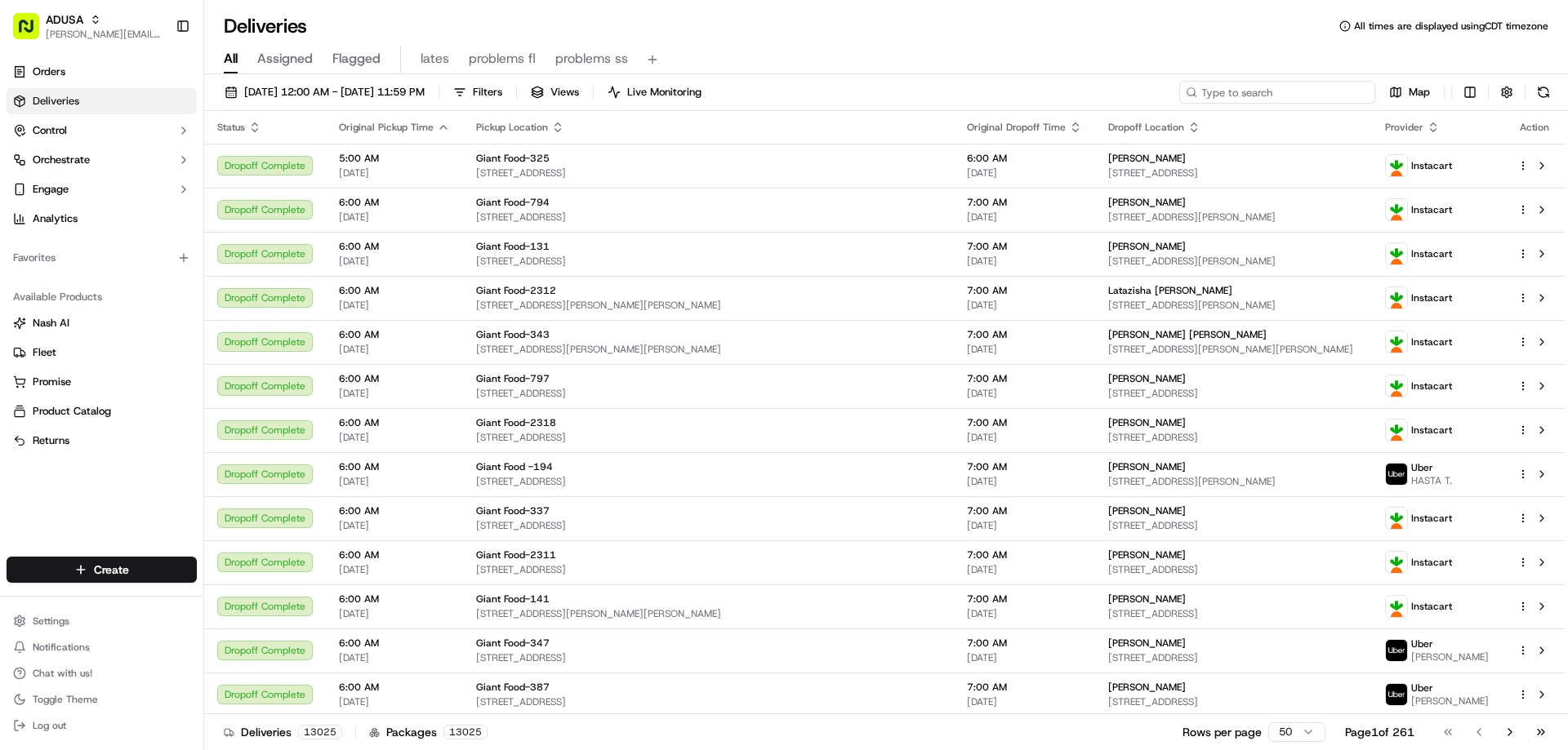
click at [1260, 94] on input at bounding box center [1277, 92] width 196 height 23
paste input "m711183468"
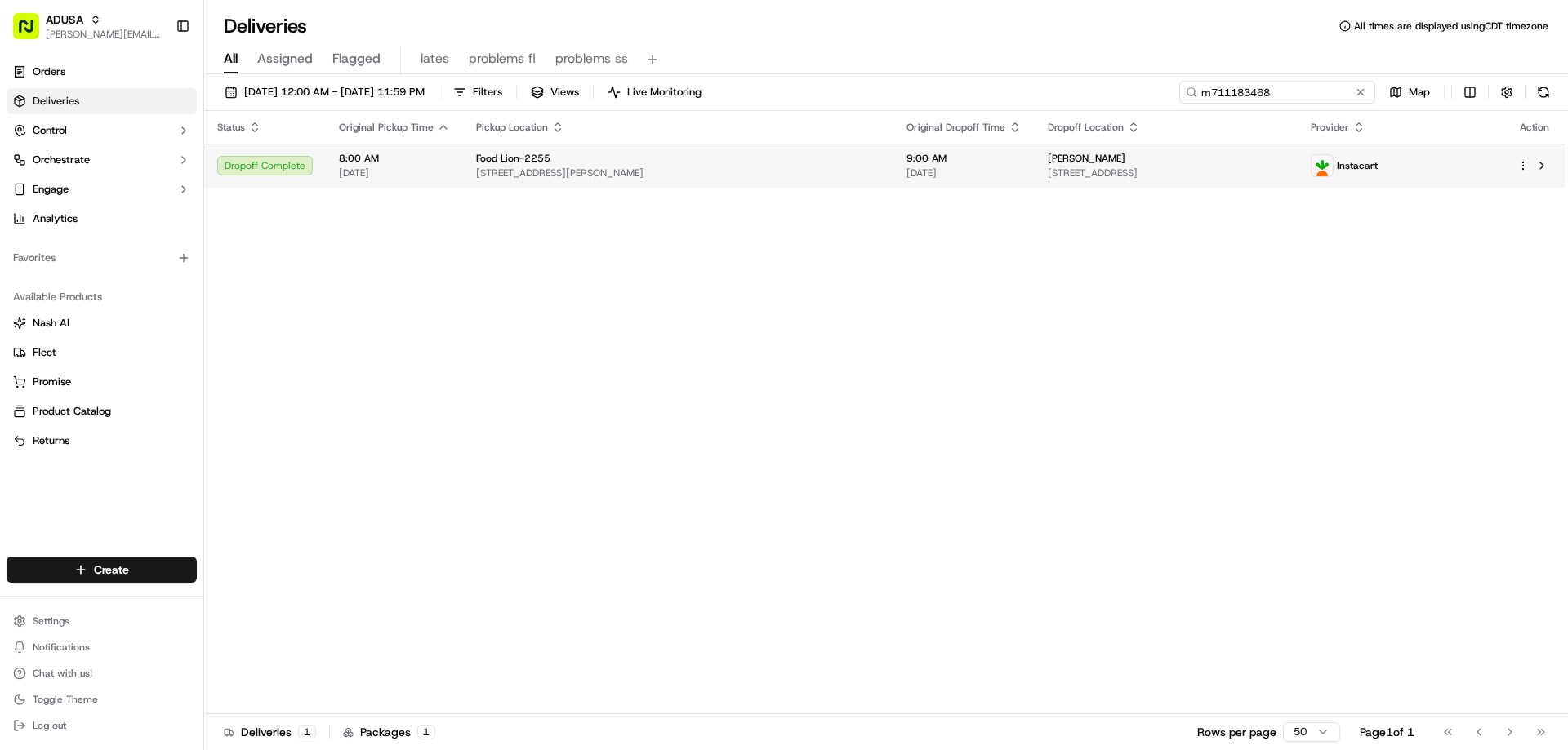
type input "m711183468"
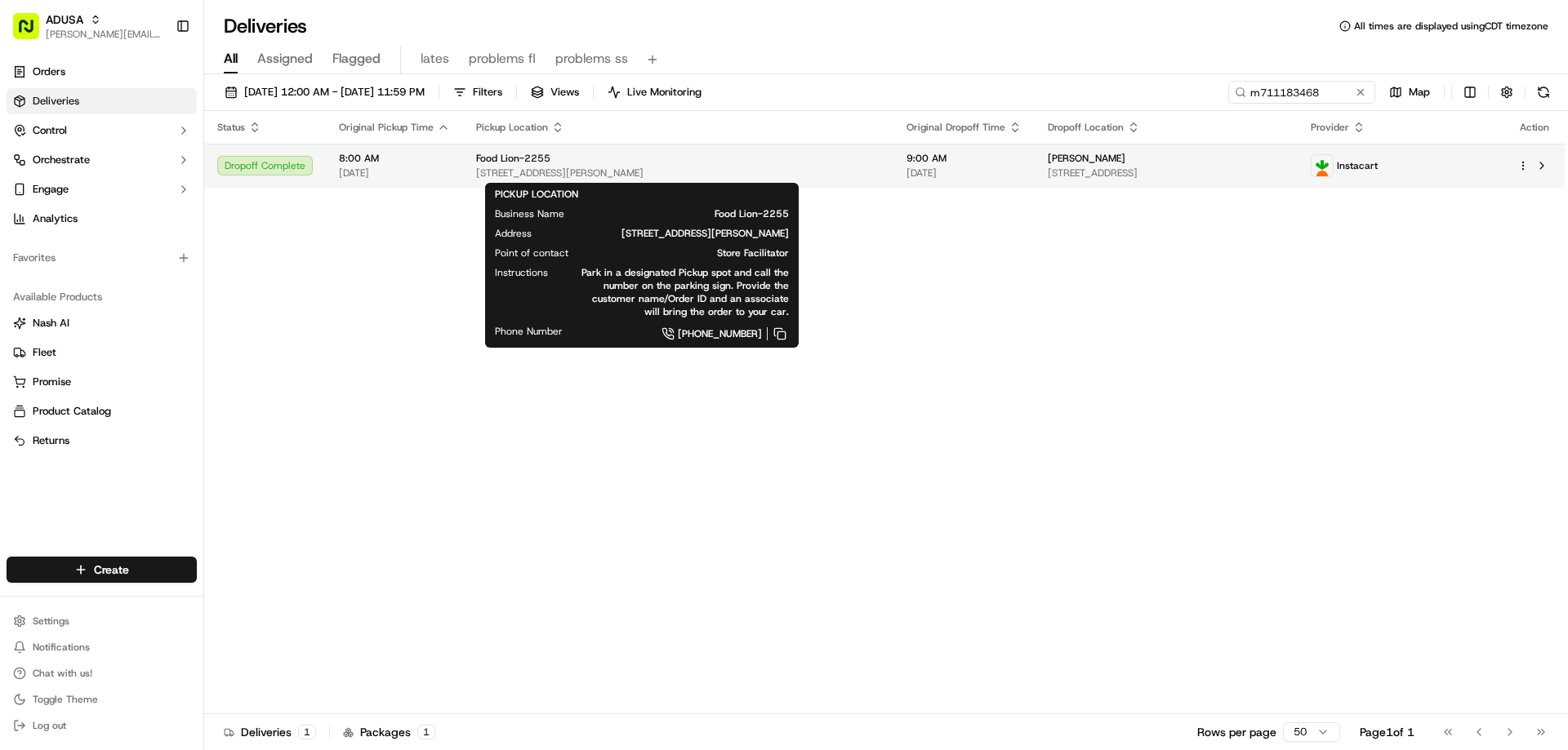
click at [519, 164] on span "Food Lion-2255" at bounding box center [512, 158] width 74 height 13
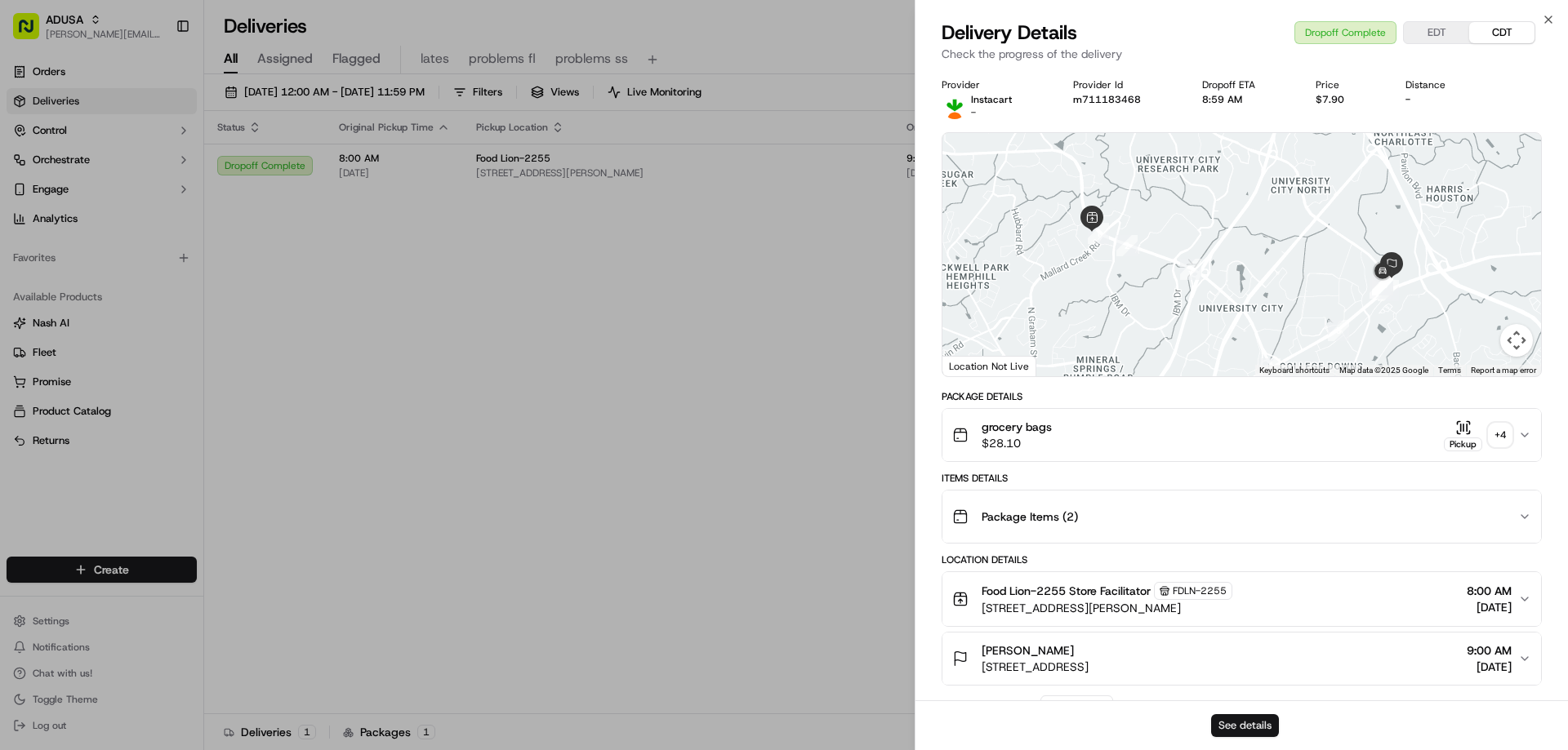
click at [1228, 723] on button "See details" at bounding box center [1245, 725] width 68 height 23
click at [1543, 15] on icon "button" at bounding box center [1548, 19] width 13 height 13
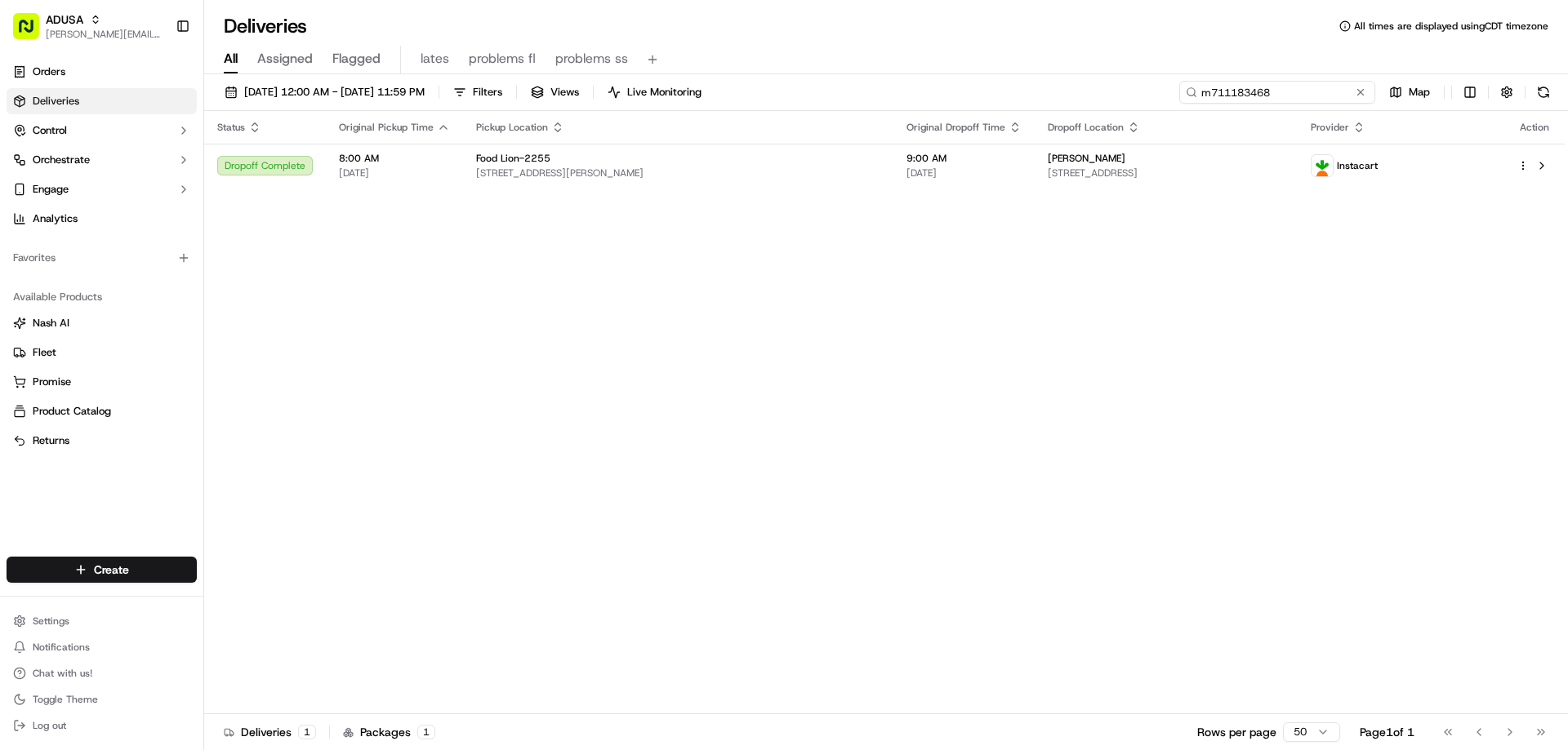
drag, startPoint x: 1327, startPoint y: 94, endPoint x: 1124, endPoint y: 99, distance: 203.1
click at [1124, 99] on div "[DATE] 12:00 AM - [DATE] 11:59 PM Filters Views Live Monitoring m711183468 Map" at bounding box center [886, 96] width 1364 height 31
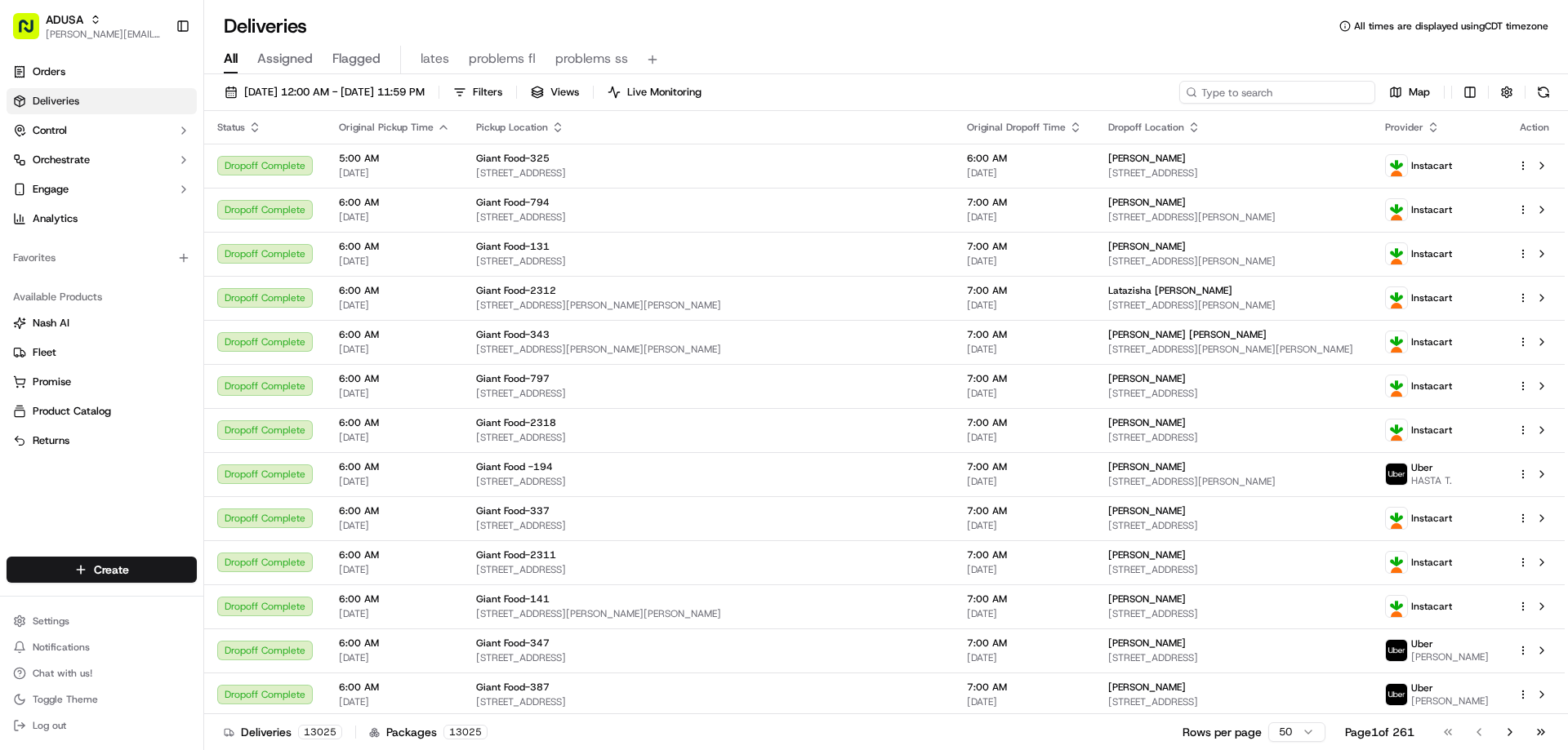
click at [1311, 89] on input at bounding box center [1277, 92] width 196 height 23
paste input "m714278095"
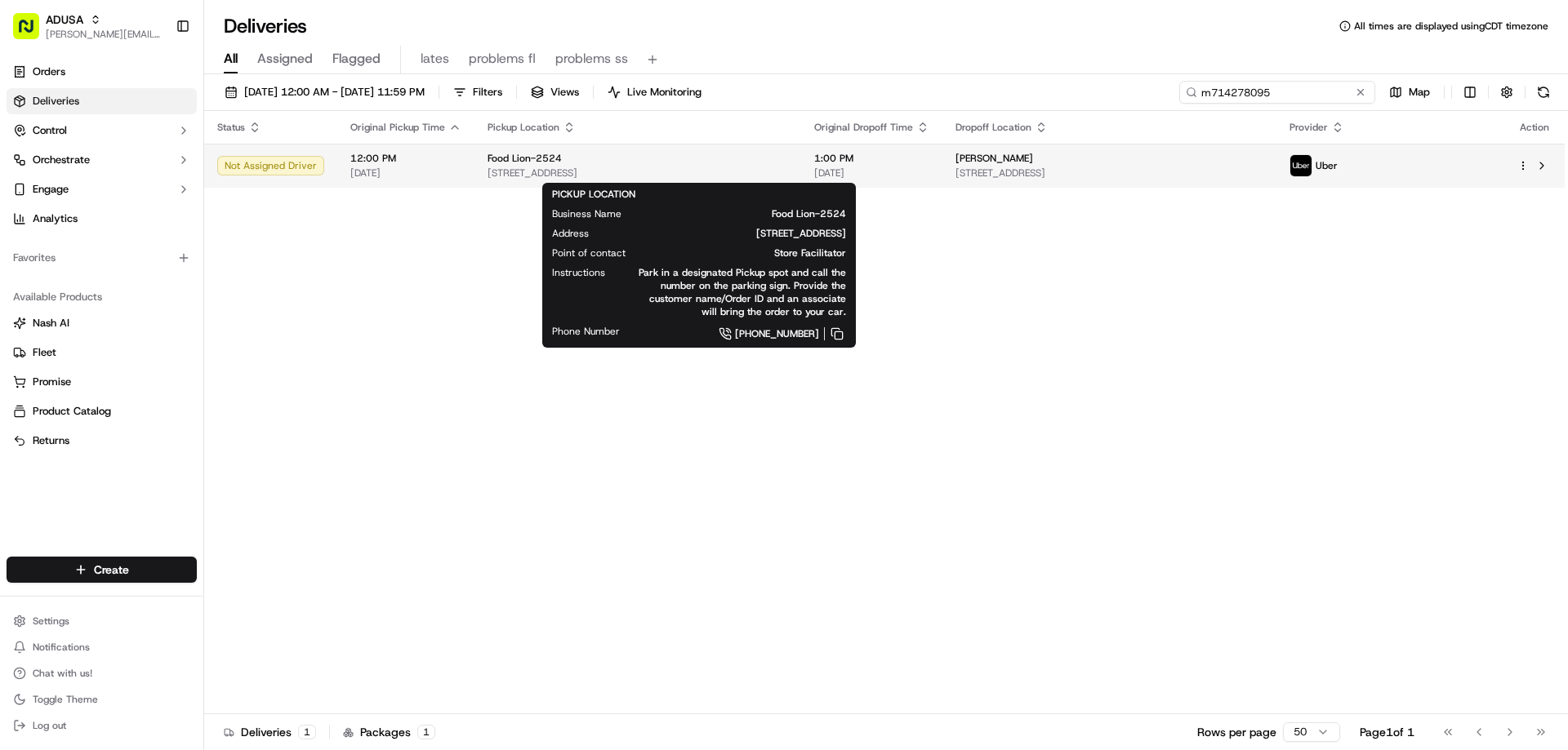
type input "m714278095"
click at [540, 165] on span "Food Lion-2524" at bounding box center [524, 158] width 74 height 13
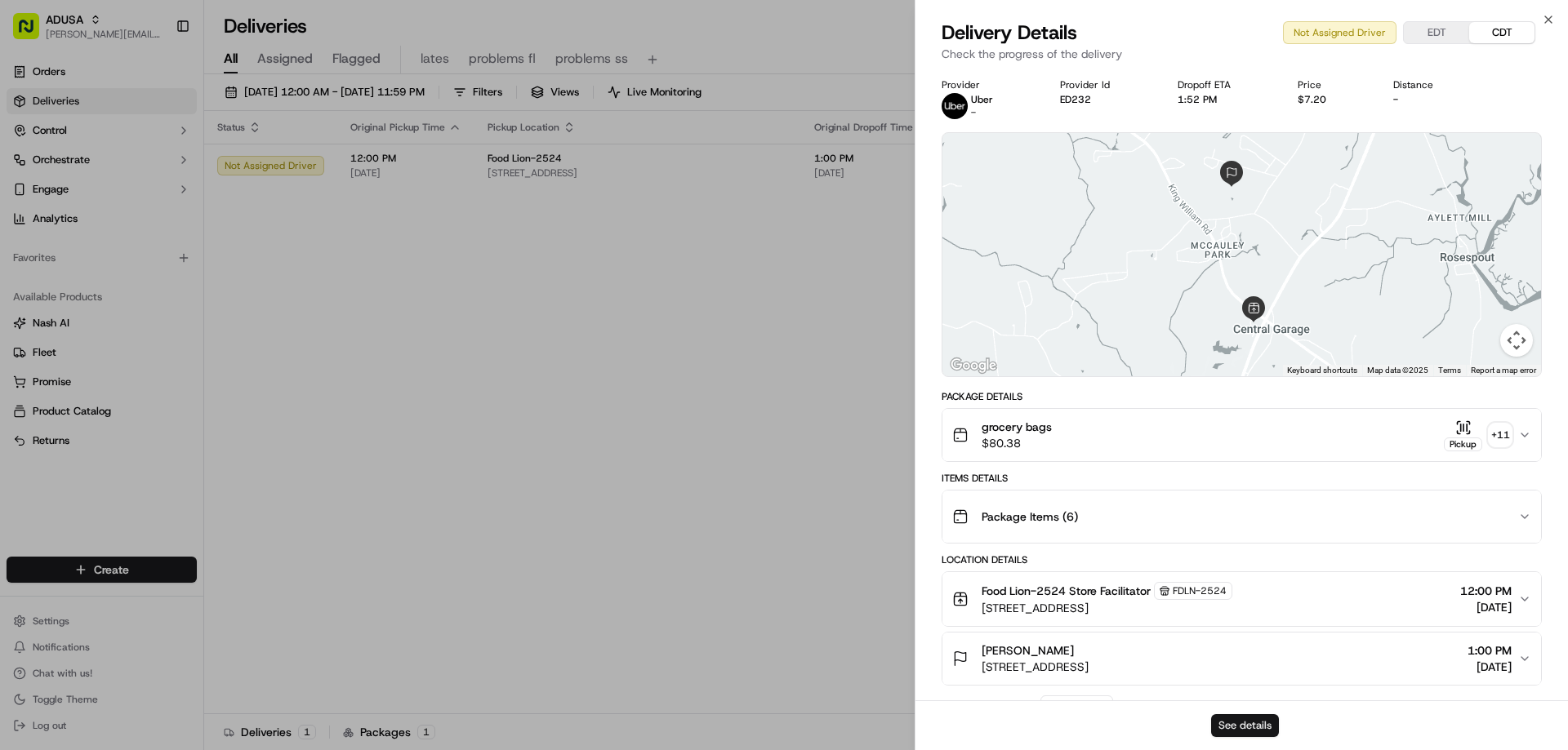
click at [1230, 719] on button "See details" at bounding box center [1245, 725] width 68 height 23
click at [1545, 18] on icon "button" at bounding box center [1548, 19] width 13 height 13
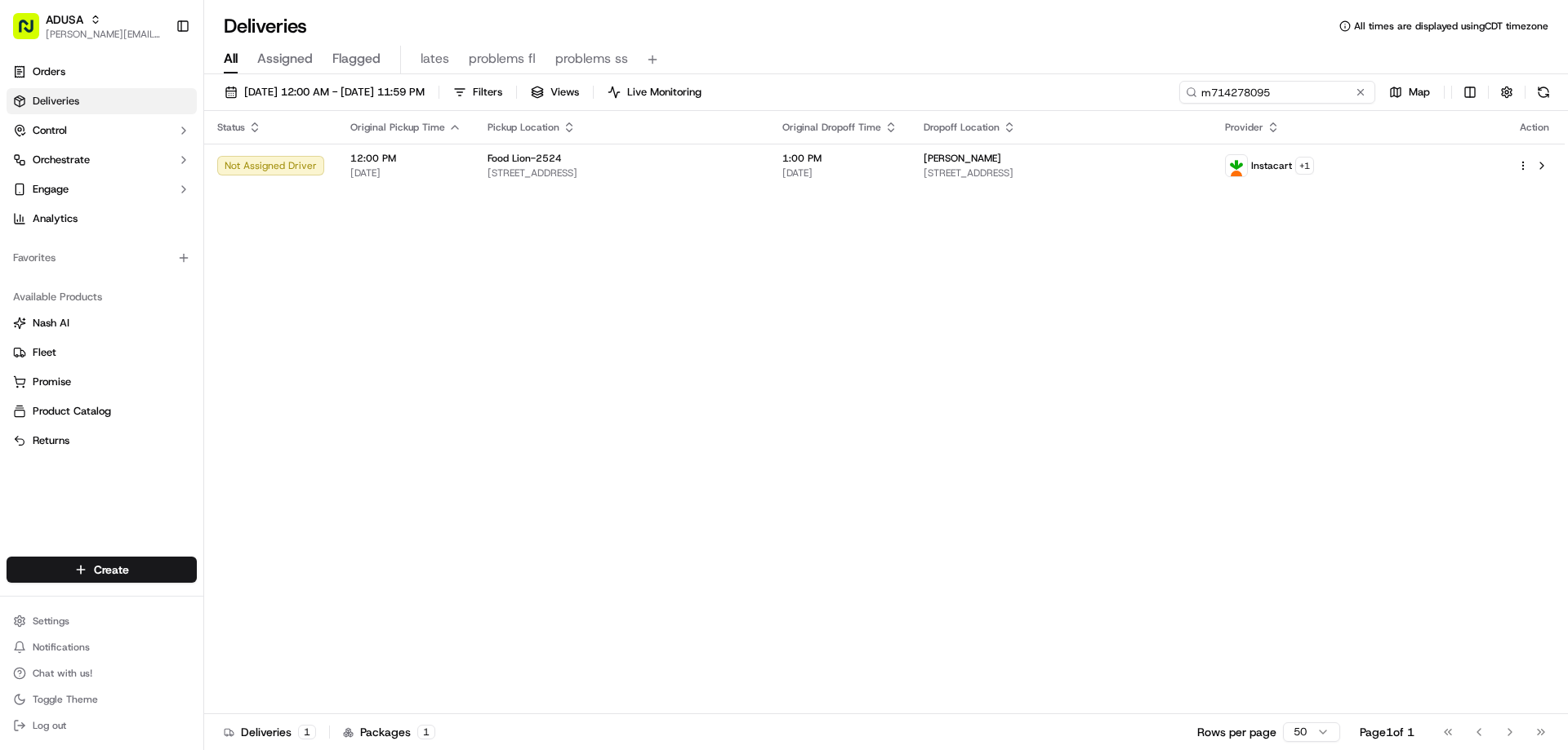
drag, startPoint x: 1325, startPoint y: 92, endPoint x: 1039, endPoint y: 128, distance: 288.3
click at [1039, 128] on div "[DATE] 12:00 AM - [DATE] 11:59 PM Filters Views Live Monitoring m714278095 Map …" at bounding box center [886, 414] width 1364 height 680
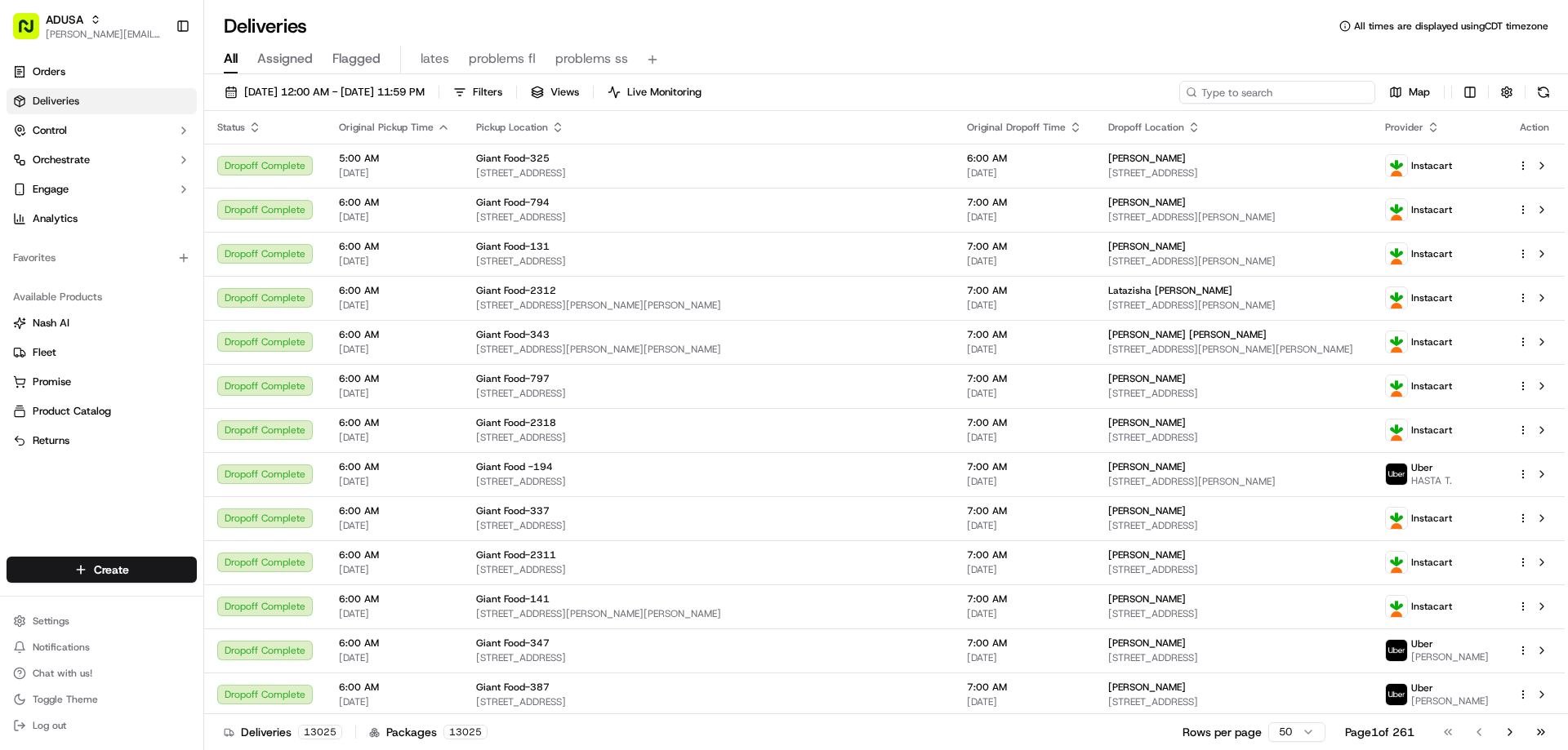
click at [1312, 85] on input at bounding box center [1277, 92] width 196 height 23
click at [1308, 87] on input at bounding box center [1277, 92] width 196 height 23
paste input "m713812317"
type input "m713812317"
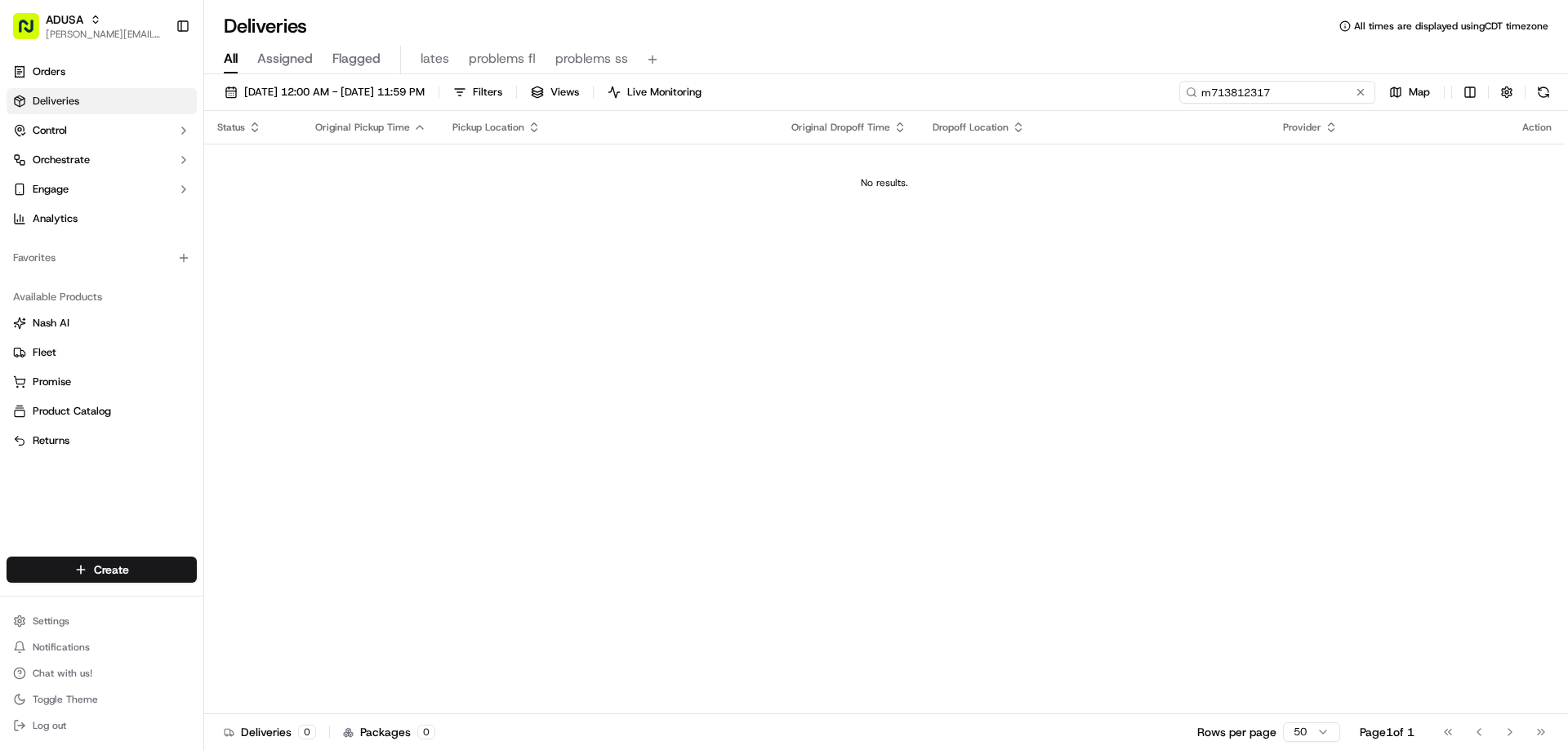
drag, startPoint x: 1286, startPoint y: 93, endPoint x: 1115, endPoint y: 99, distance: 171.1
click at [1118, 100] on div "[DATE] 12:00 AM - [DATE] 11:59 PM Filters Views Live Monitoring m713812317 Map" at bounding box center [886, 96] width 1364 height 31
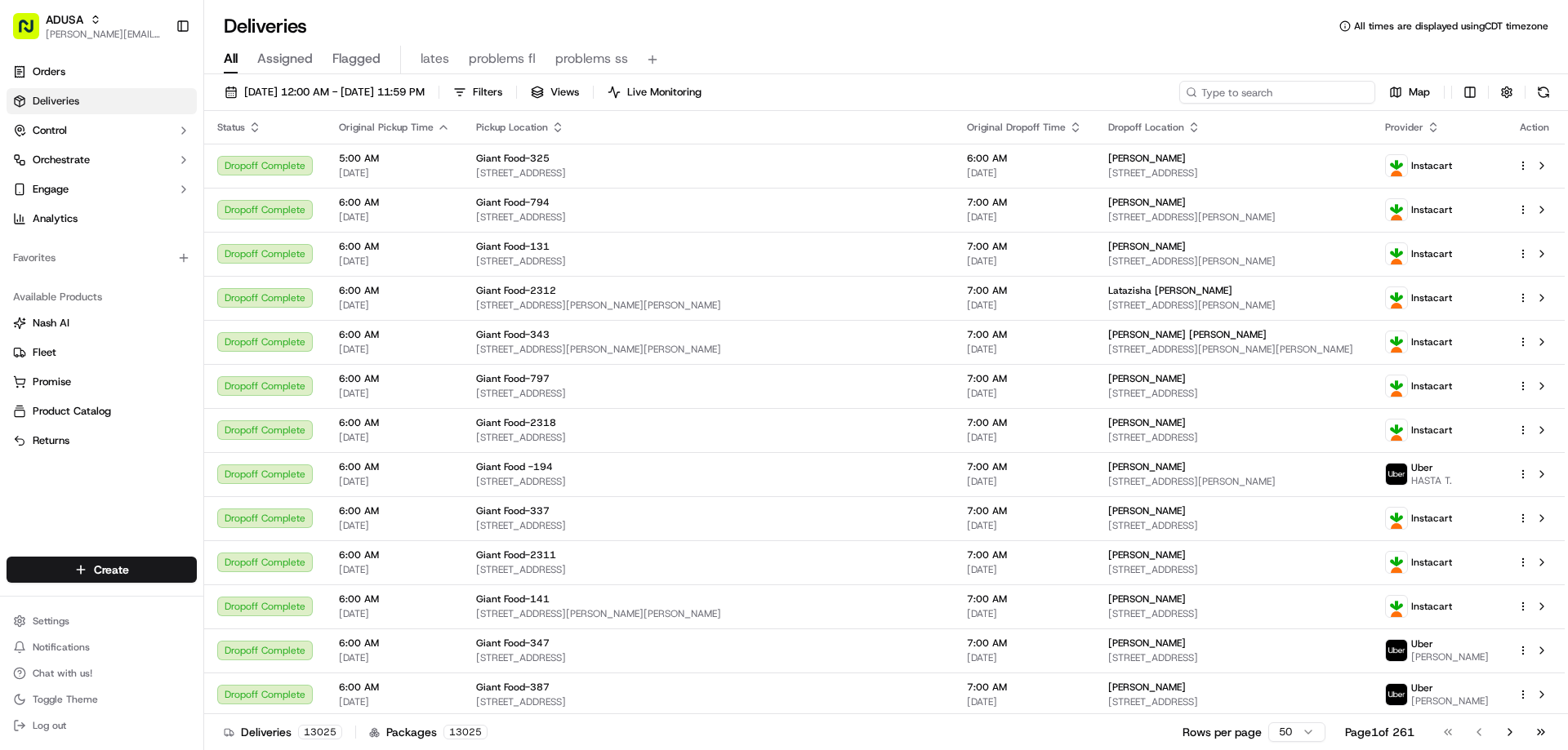
click at [1263, 91] on input at bounding box center [1277, 92] width 196 height 23
paste input "m71381231"
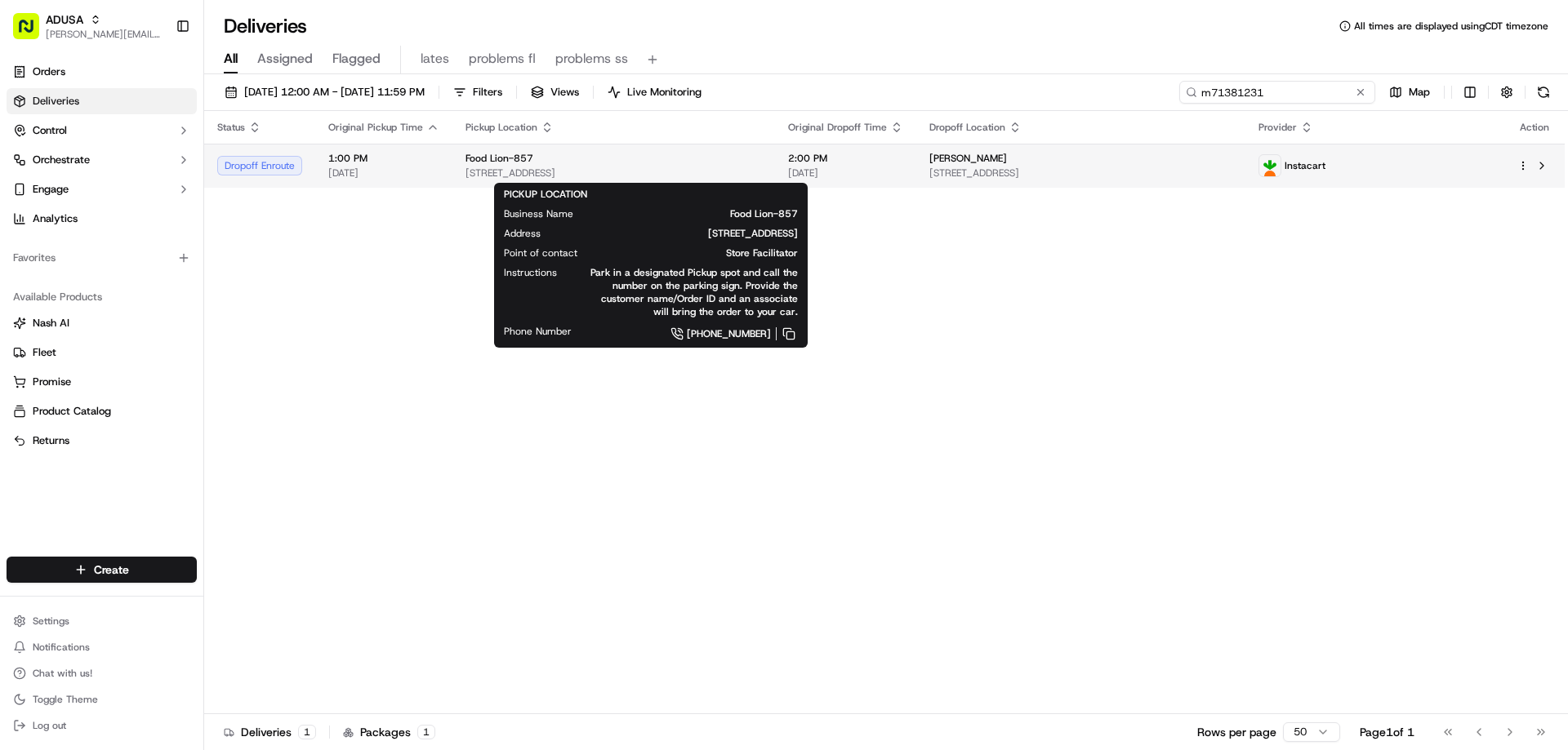
type input "m71381231"
click at [512, 161] on span "Food Lion-857" at bounding box center [500, 158] width 68 height 13
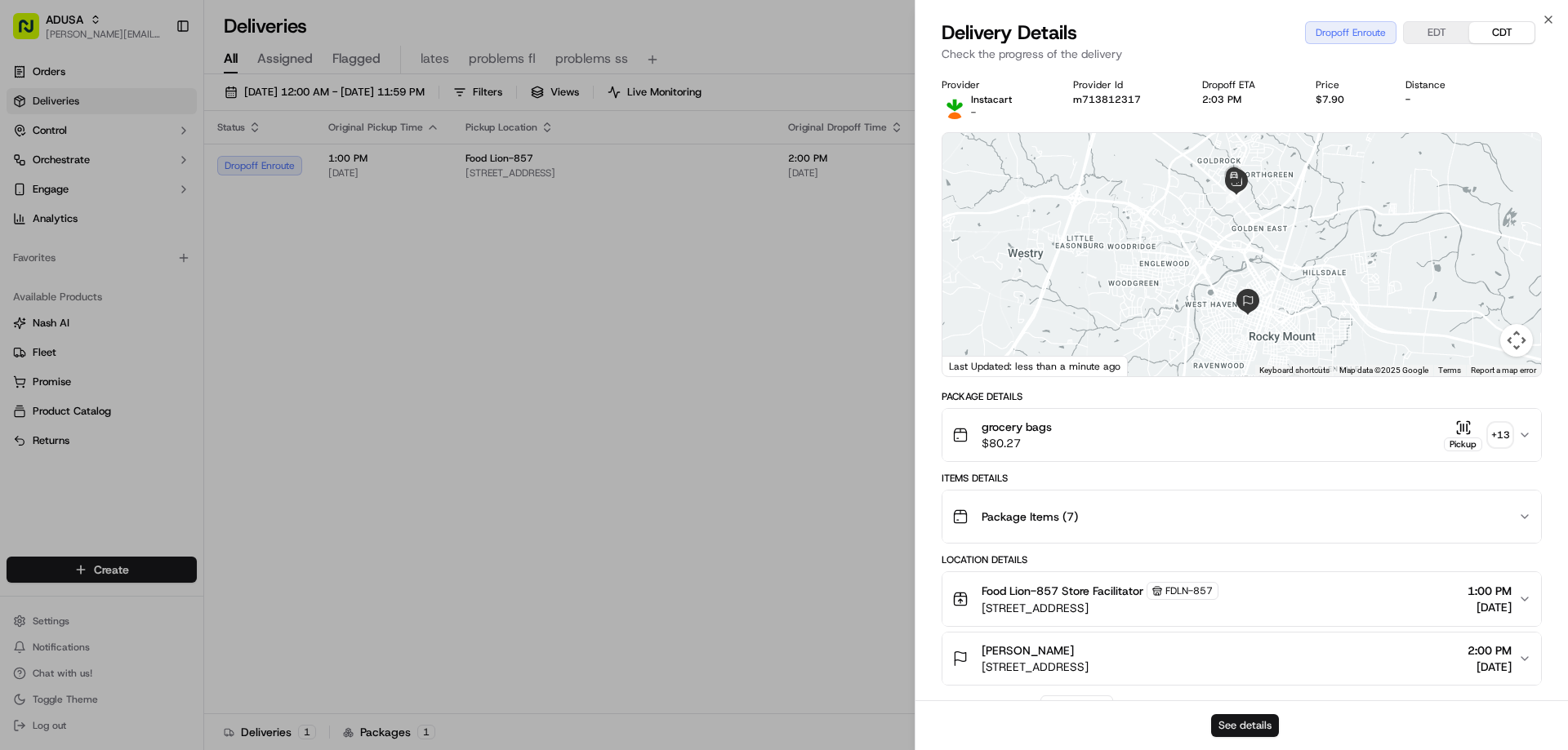
click at [1247, 722] on button "See details" at bounding box center [1245, 725] width 68 height 23
